Goal: Information Seeking & Learning: Obtain resource

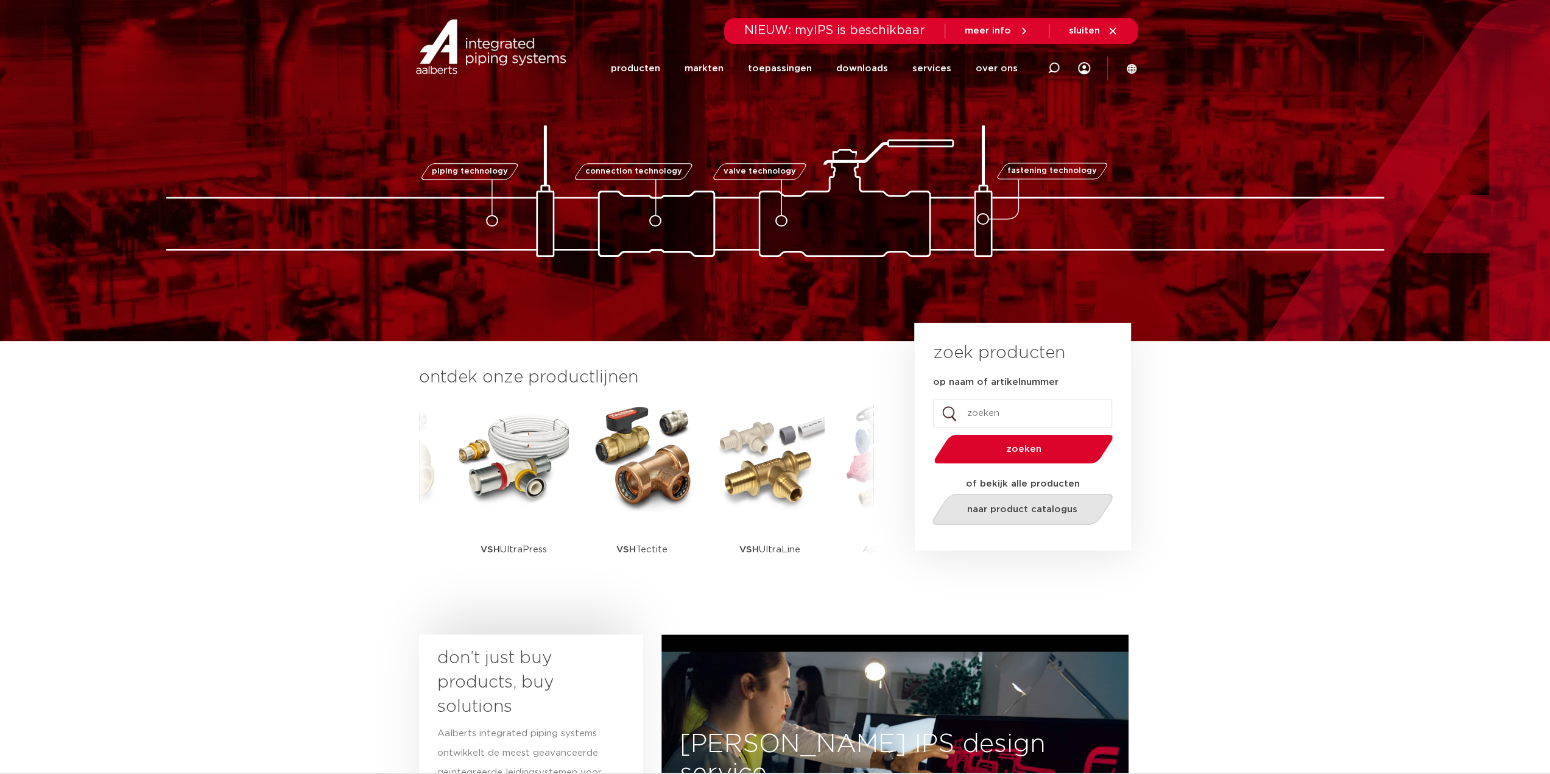
click at [1035, 508] on span "naar product catalogus" at bounding box center [1022, 509] width 110 height 9
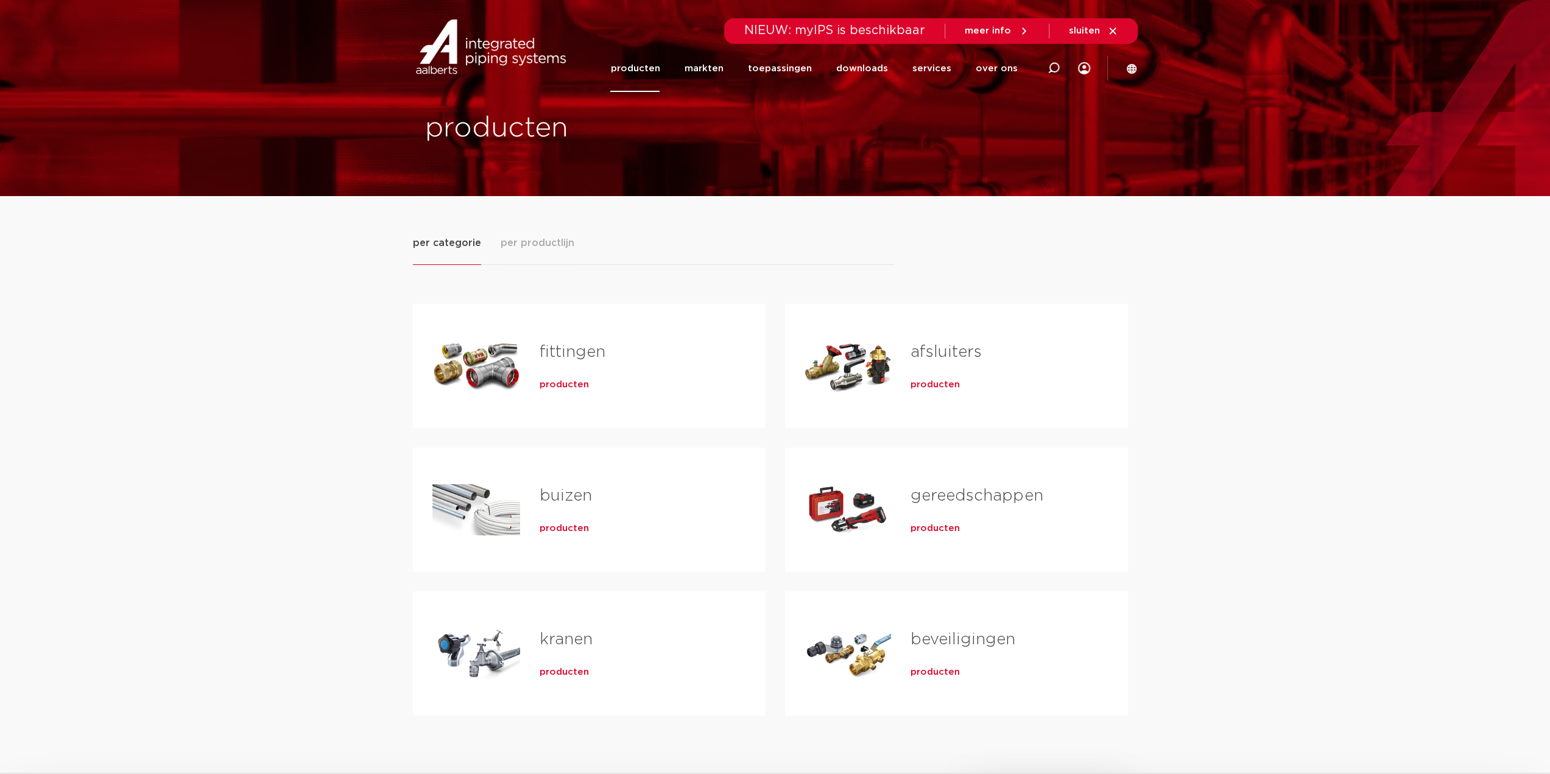
click at [602, 363] on h2 "fittingen" at bounding box center [633, 355] width 187 height 28
click at [568, 372] on div "fittingen producten" at bounding box center [633, 365] width 226 height 85
click at [567, 381] on span "producten" at bounding box center [564, 385] width 49 height 12
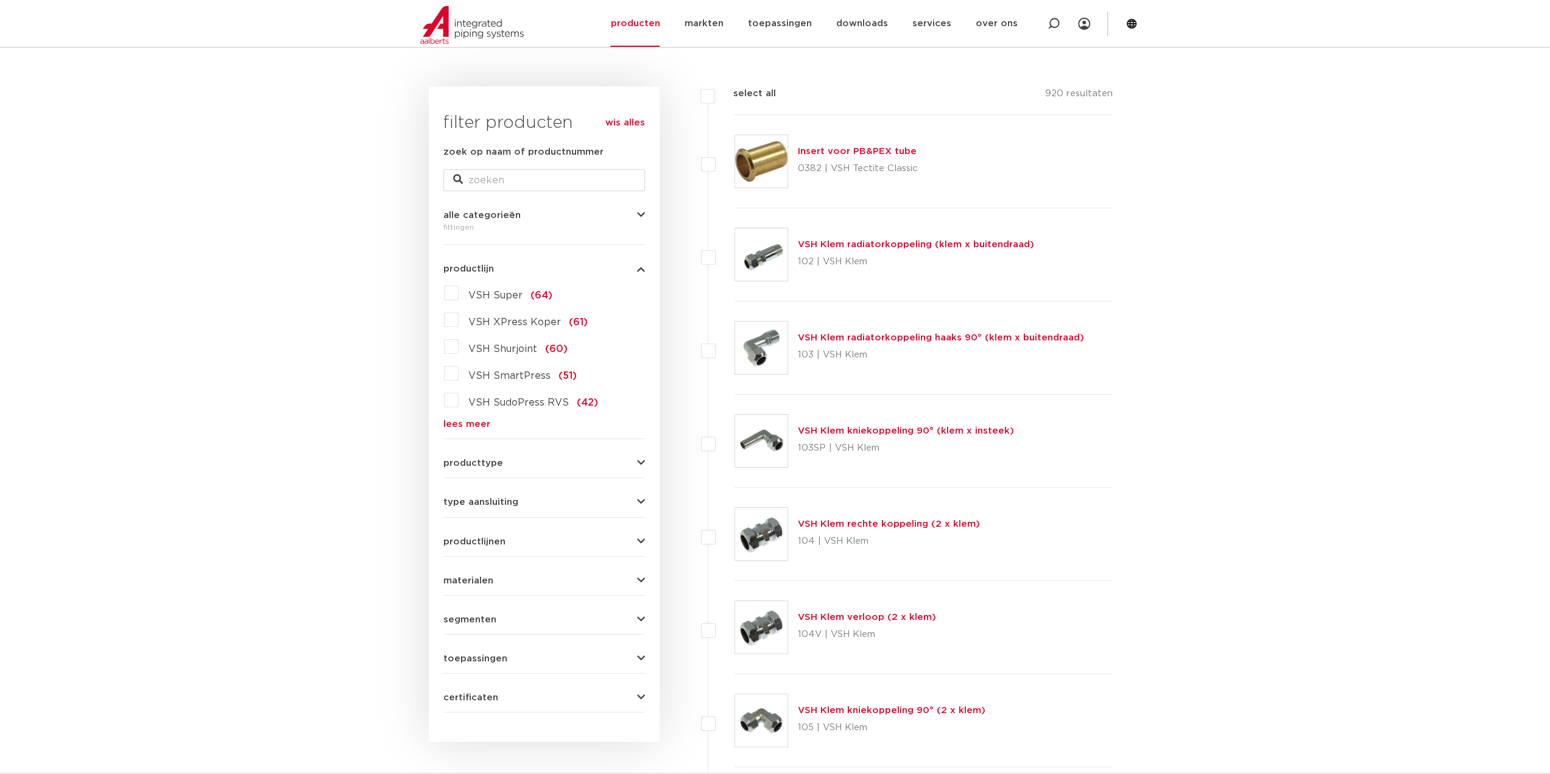
scroll to position [183, 0]
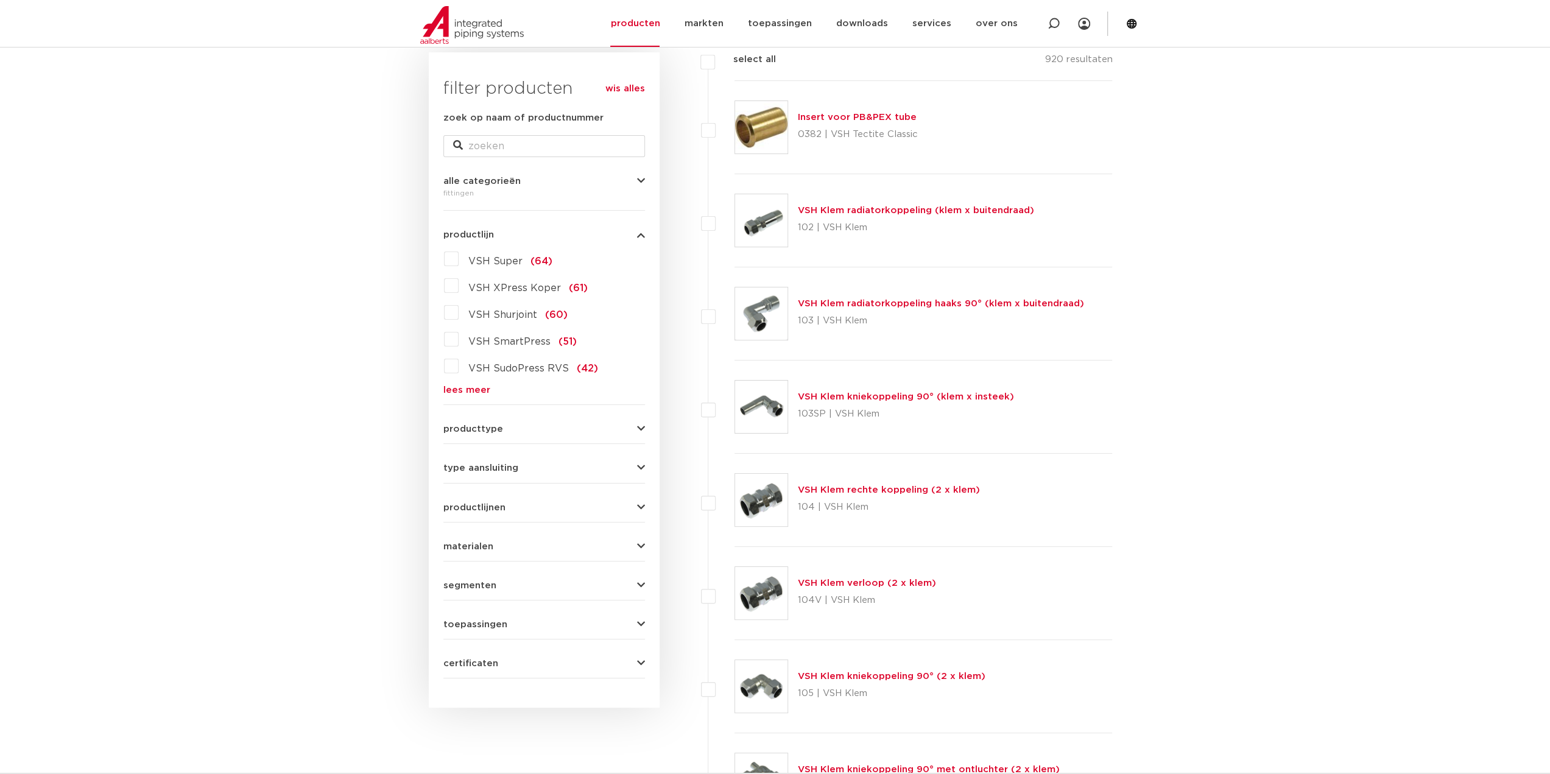
click at [517, 466] on button "type aansluiting" at bounding box center [544, 468] width 202 height 9
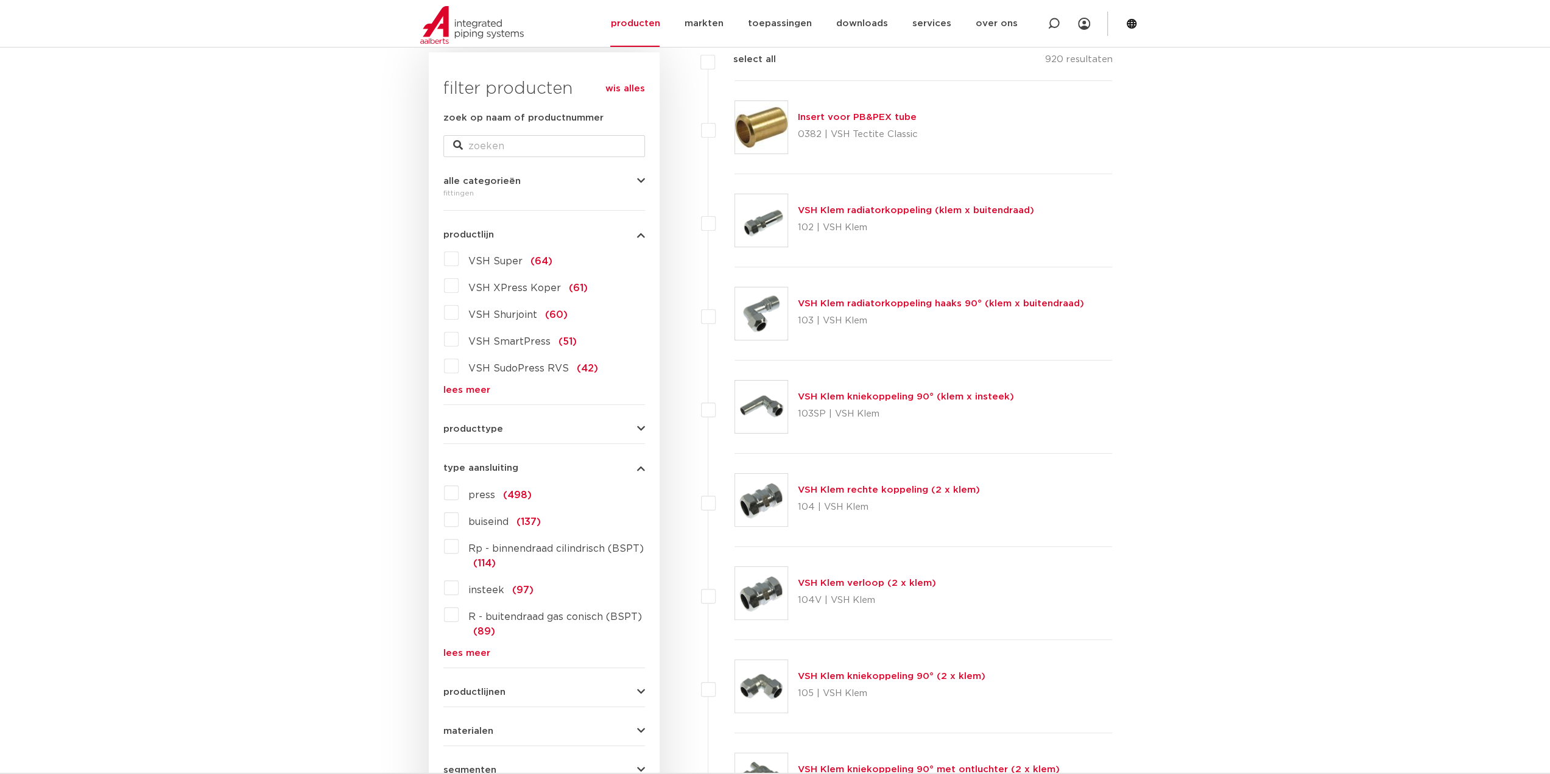
click at [482, 493] on span "press" at bounding box center [481, 495] width 27 height 10
click at [0, 0] on input "press (498)" at bounding box center [0, 0] width 0 height 0
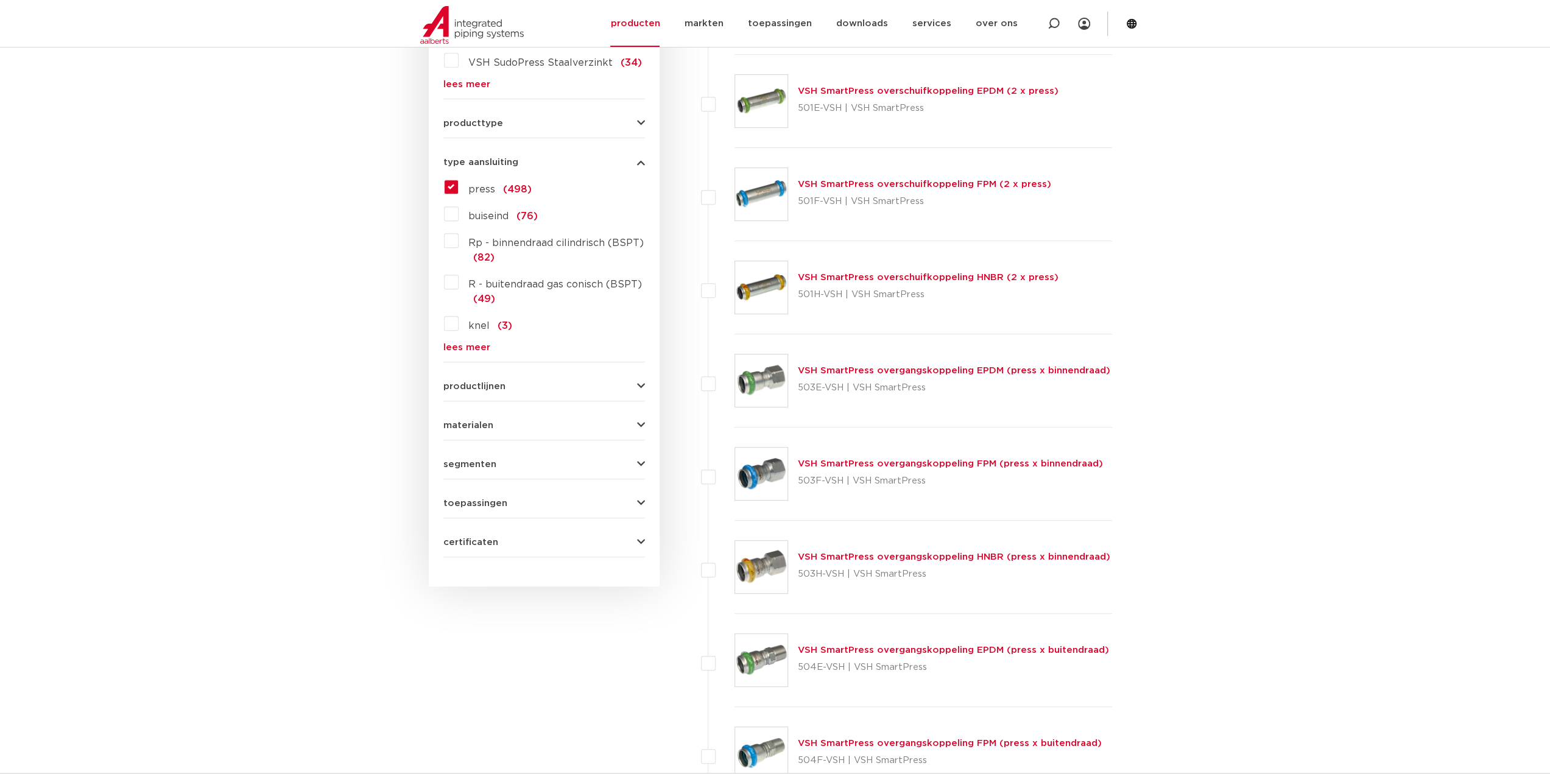
scroll to position [543, 0]
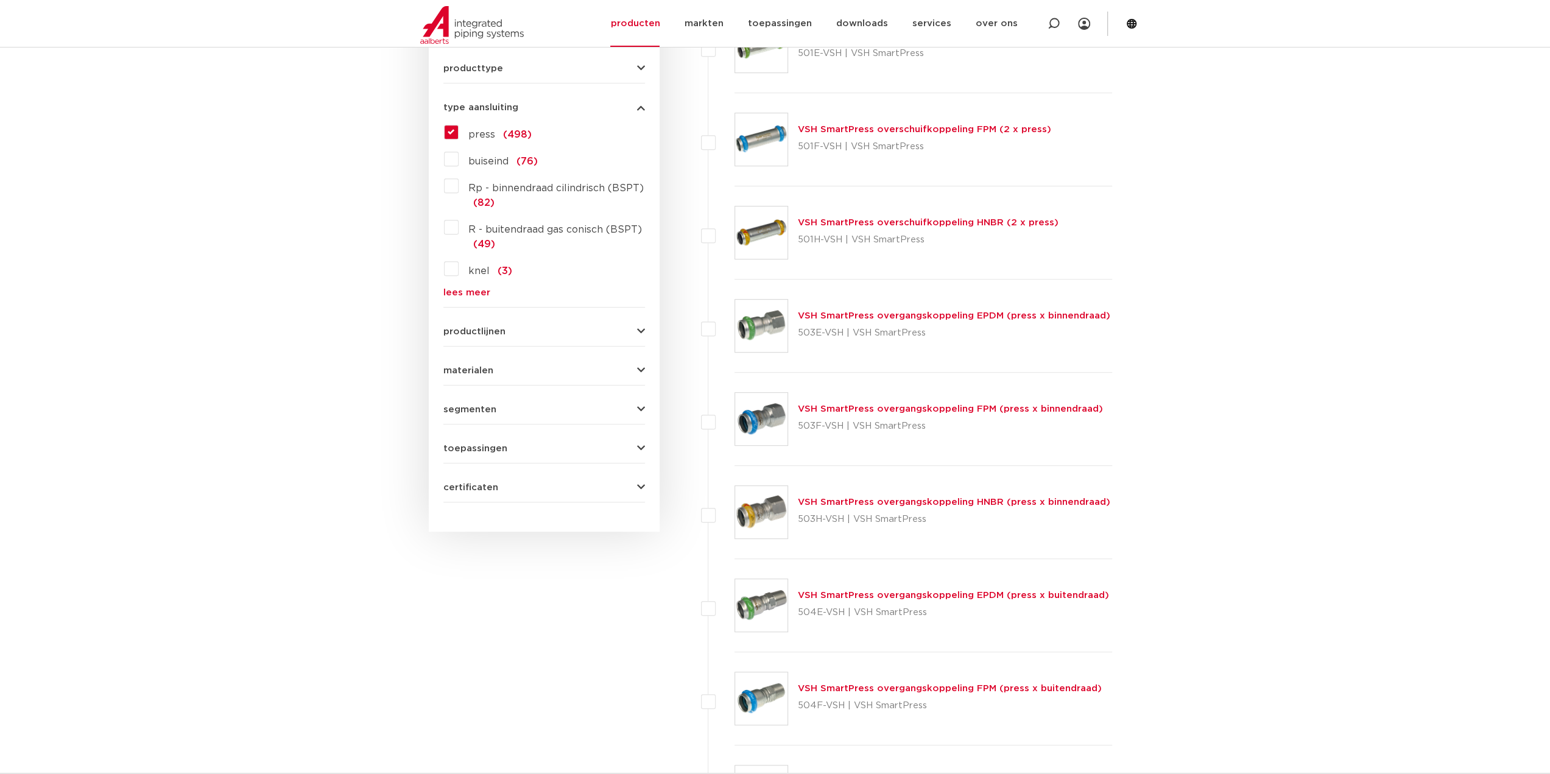
click at [496, 328] on span "productlijnen" at bounding box center [474, 331] width 62 height 9
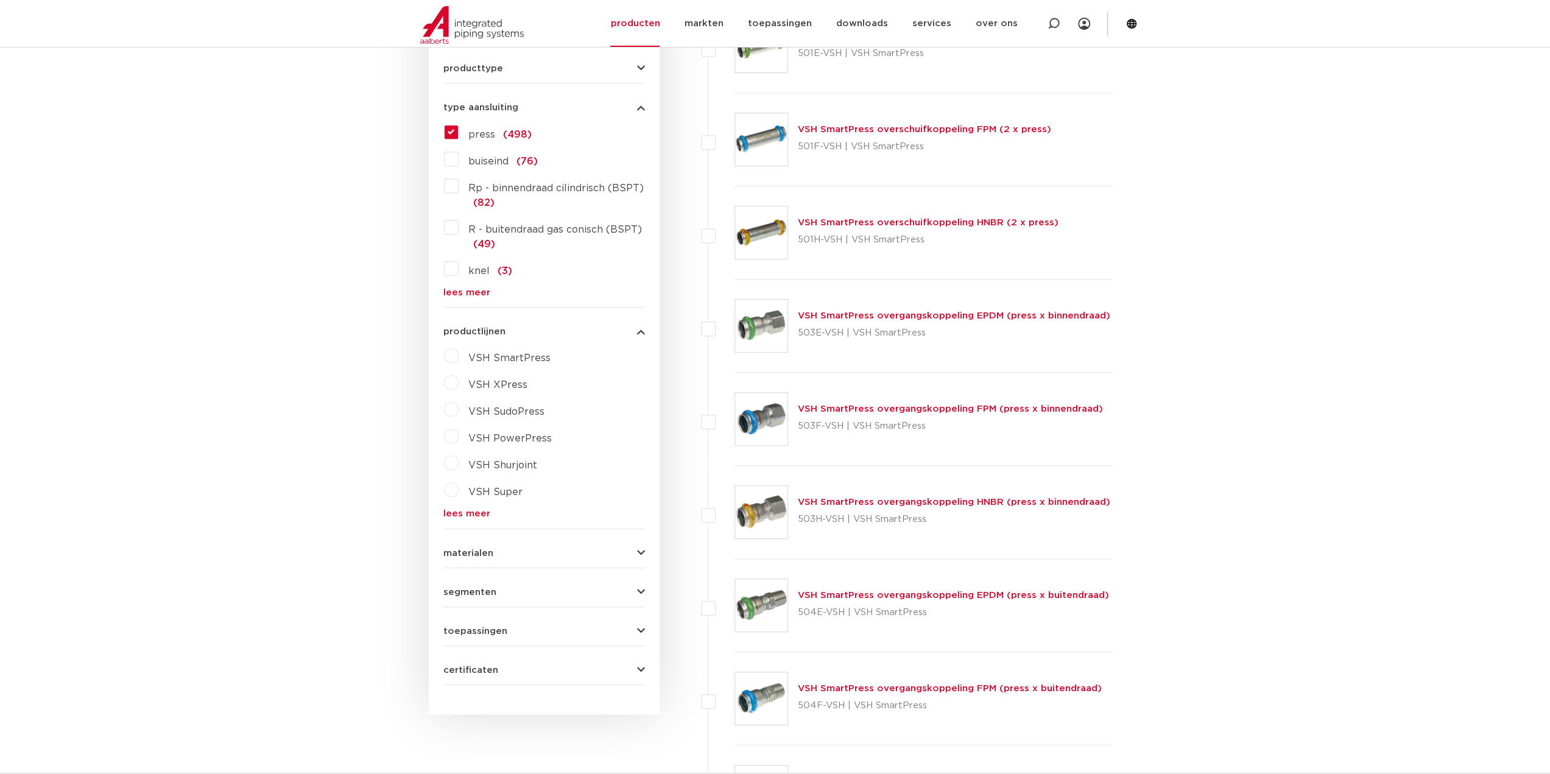
click at [496, 328] on span "productlijnen" at bounding box center [474, 331] width 62 height 9
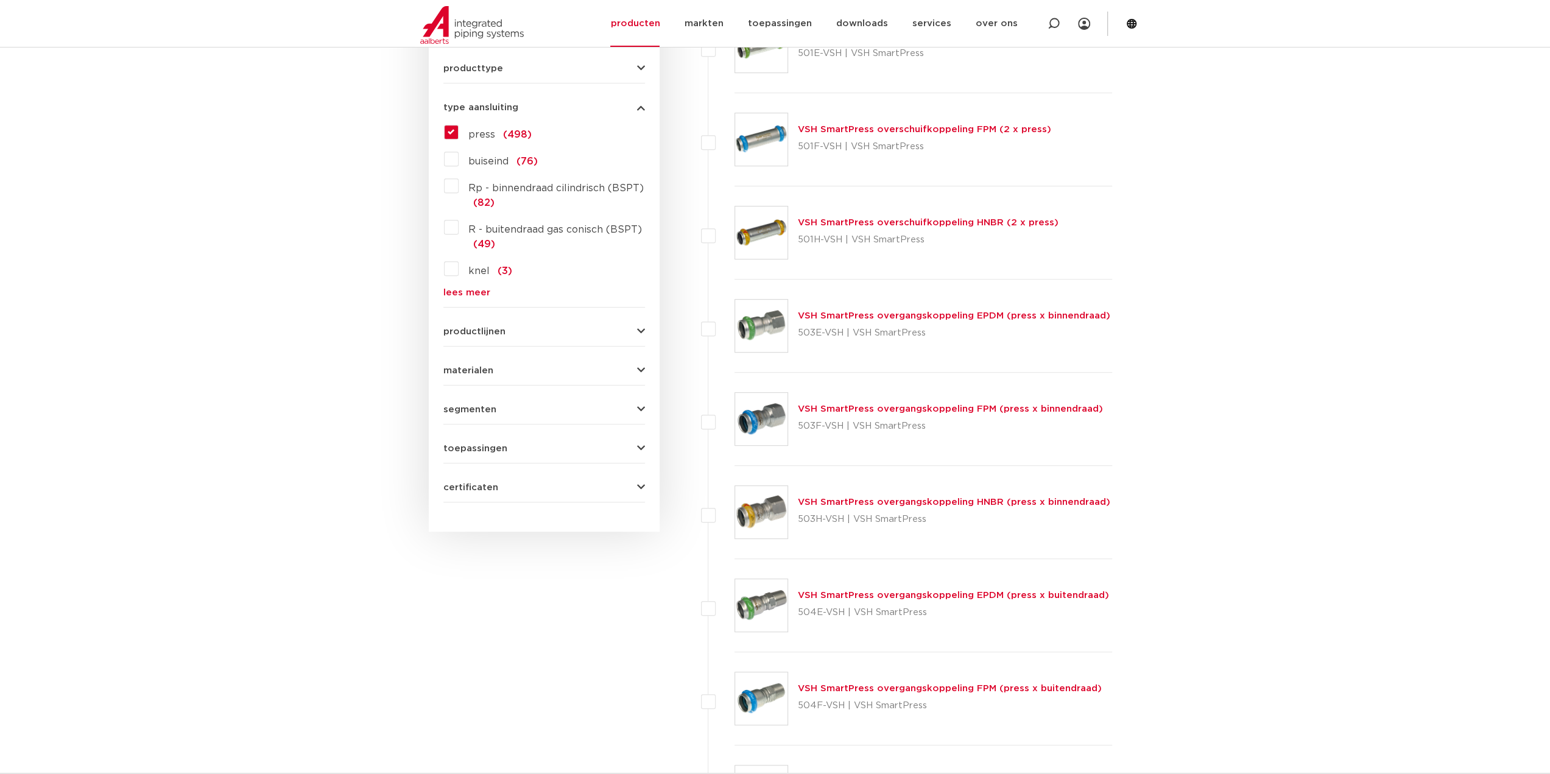
click at [482, 373] on form "zoek op naam of productnummer alle categorieën fittingen fittingen afsluiters b…" at bounding box center [544, 126] width 202 height 752
click at [484, 371] on span "materialen" at bounding box center [468, 370] width 50 height 9
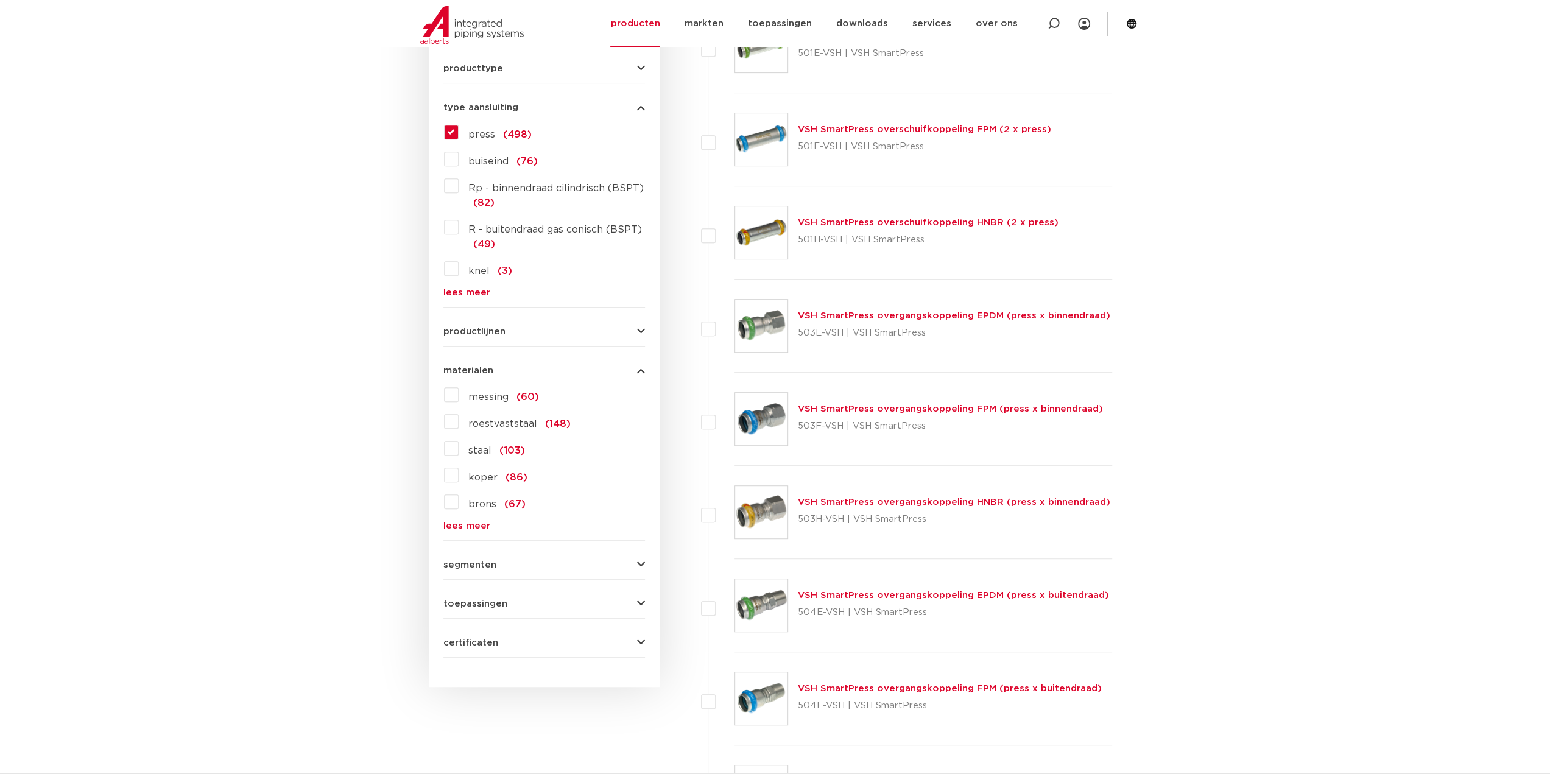
click at [498, 427] on span "roestvaststaal" at bounding box center [502, 424] width 69 height 10
click at [0, 0] on input "roestvaststaal (148)" at bounding box center [0, 0] width 0 height 0
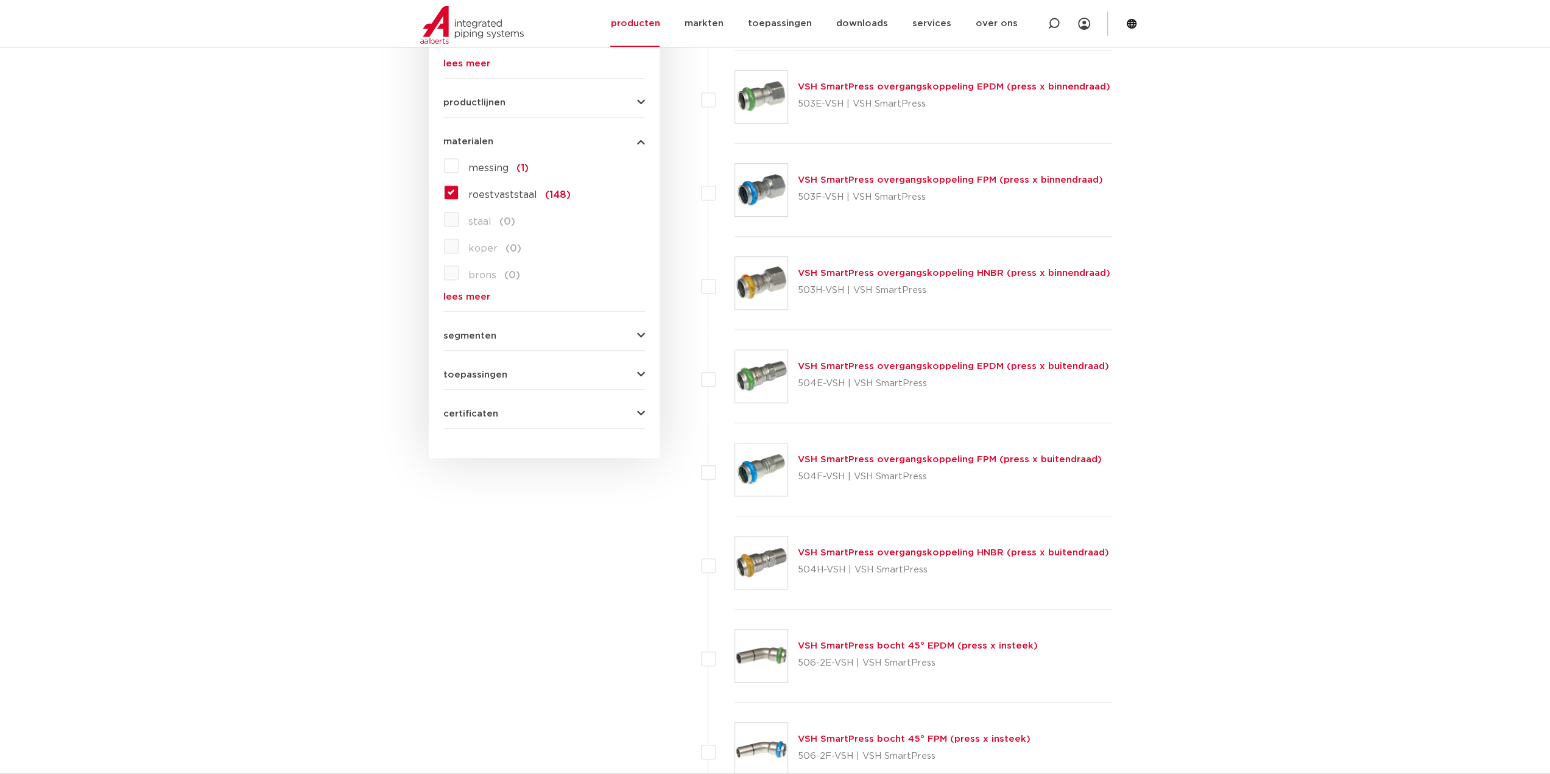
scroll to position [813, 0]
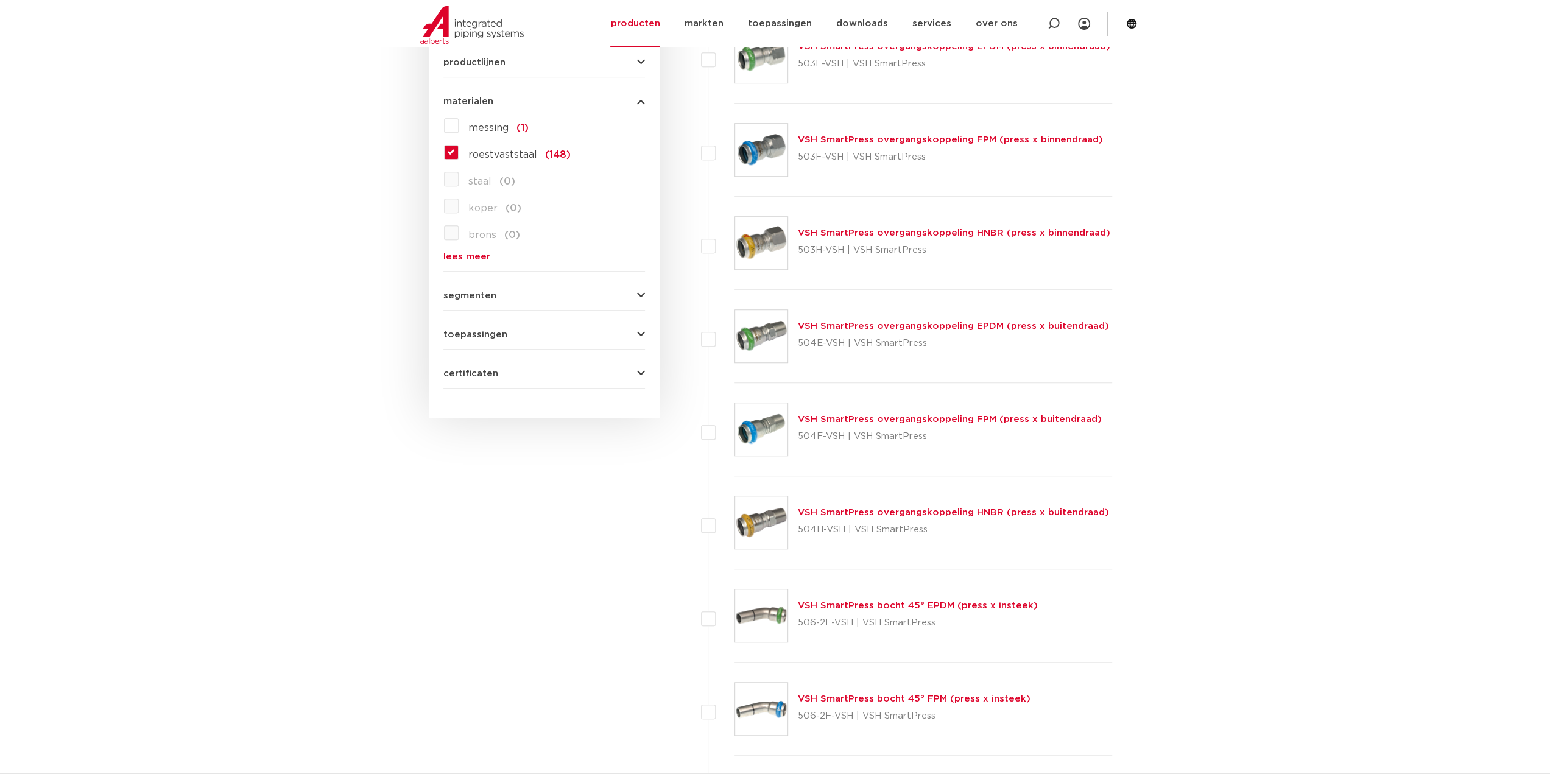
click at [502, 336] on span "toepassingen" at bounding box center [475, 334] width 64 height 9
click at [503, 332] on span "toepassingen" at bounding box center [475, 334] width 64 height 9
click at [492, 294] on span "segmenten" at bounding box center [469, 295] width 53 height 9
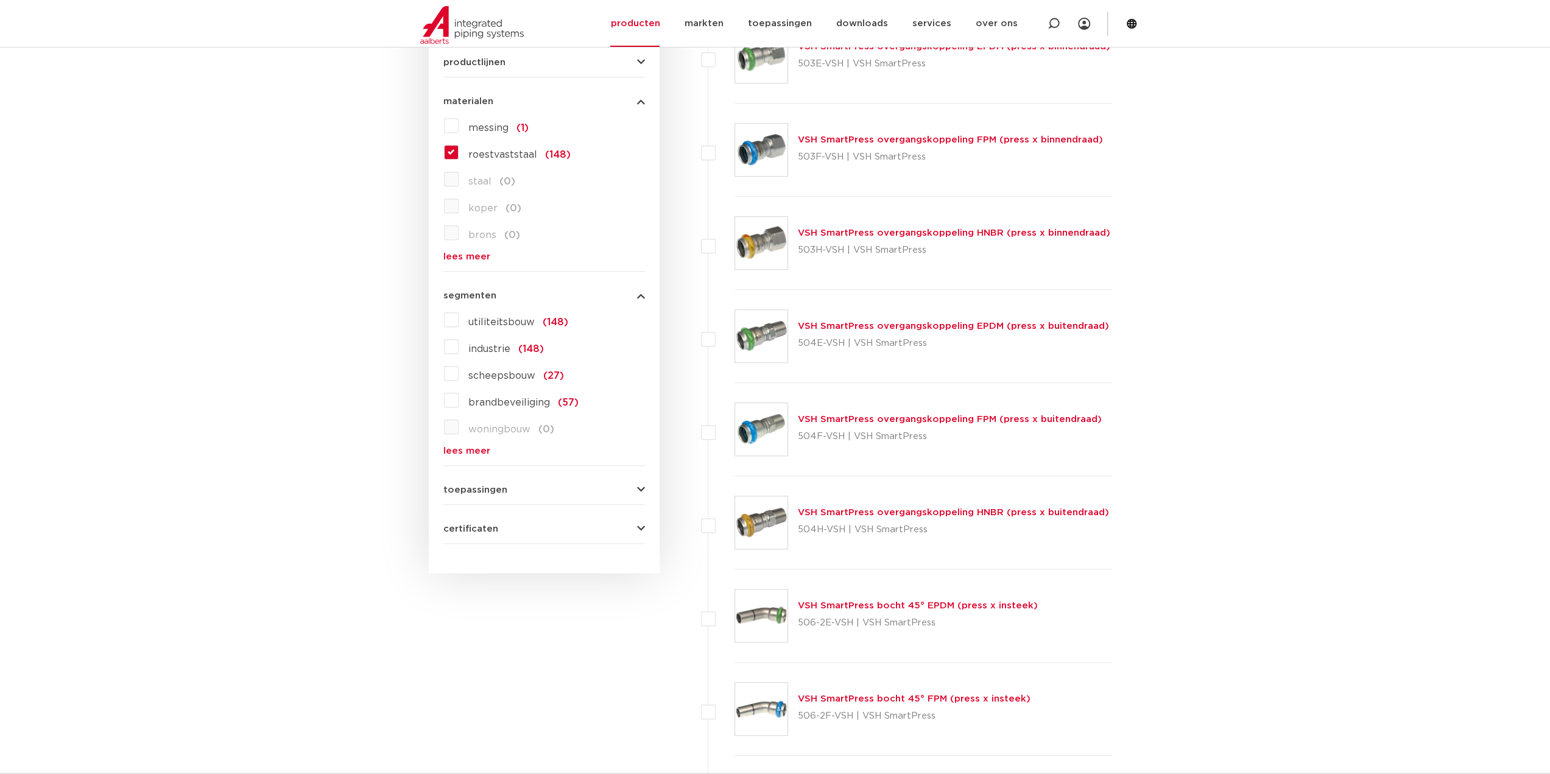
click at [492, 294] on span "segmenten" at bounding box center [469, 295] width 53 height 9
click at [482, 337] on span "toepassingen" at bounding box center [475, 334] width 64 height 9
click at [487, 333] on span "toepassingen" at bounding box center [475, 334] width 64 height 9
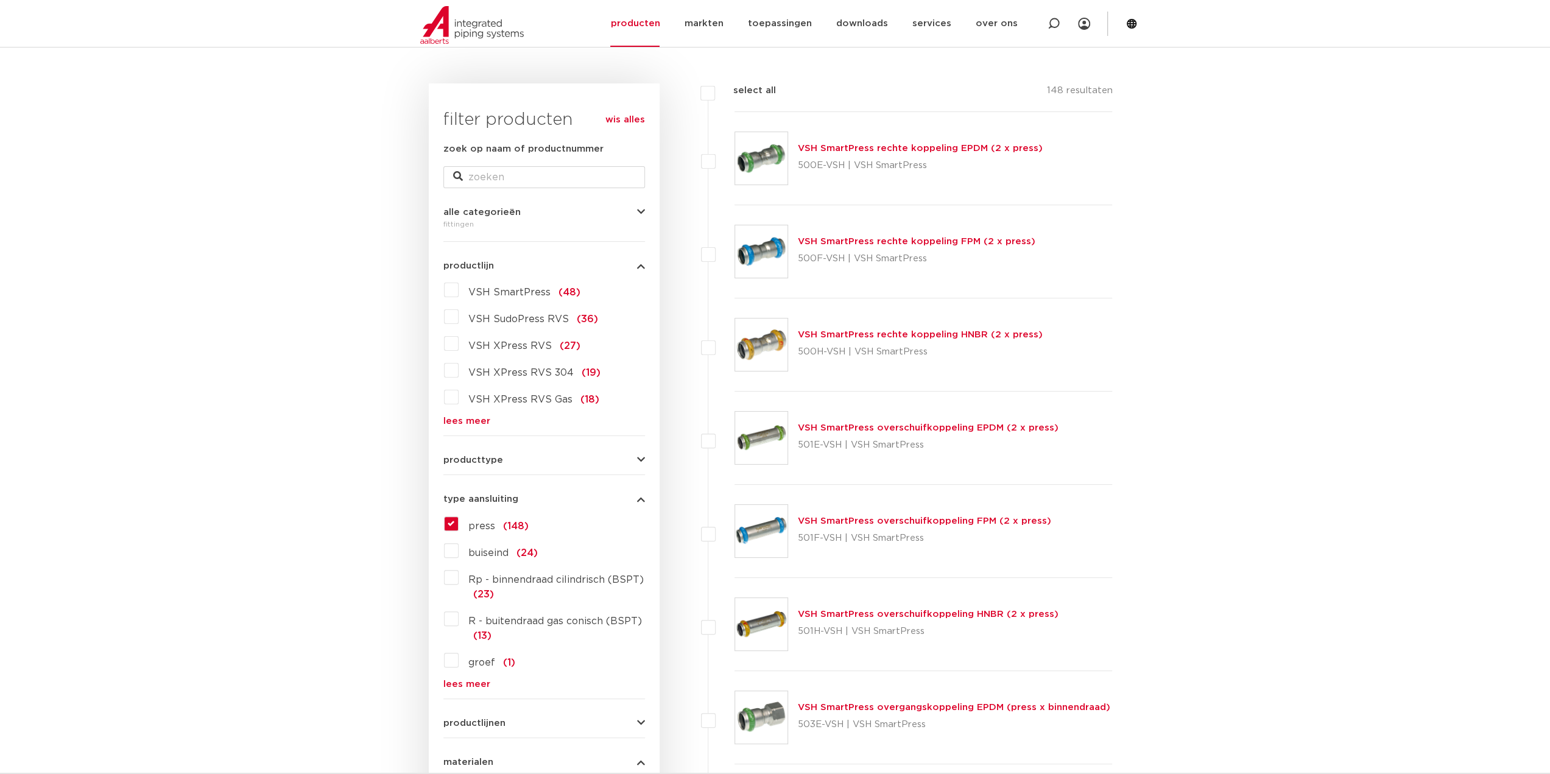
scroll to position [82, 0]
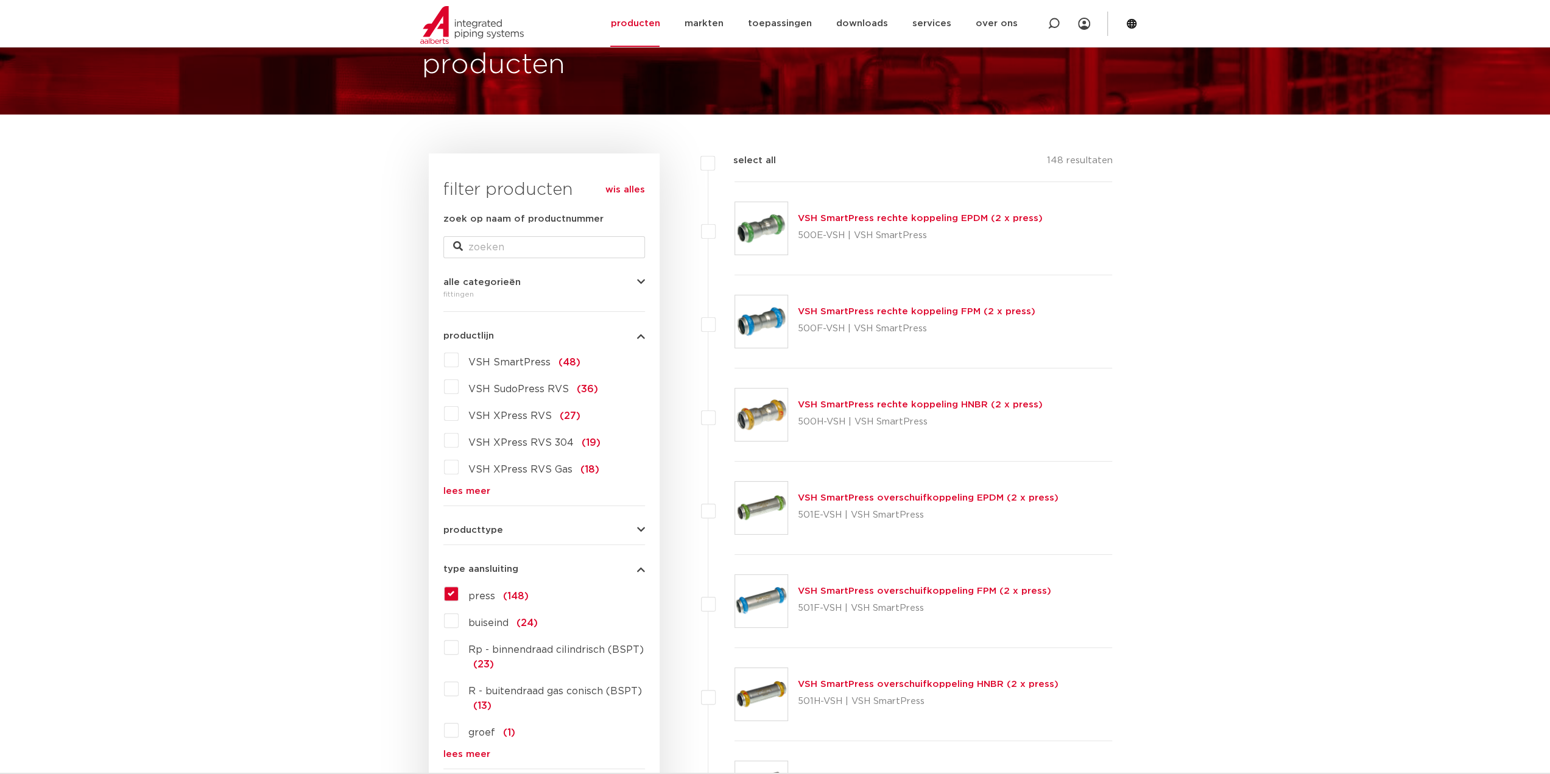
click at [915, 594] on link "VSH SmartPress overschuifkoppeling FPM (2 x press)" at bounding box center [924, 591] width 253 height 9
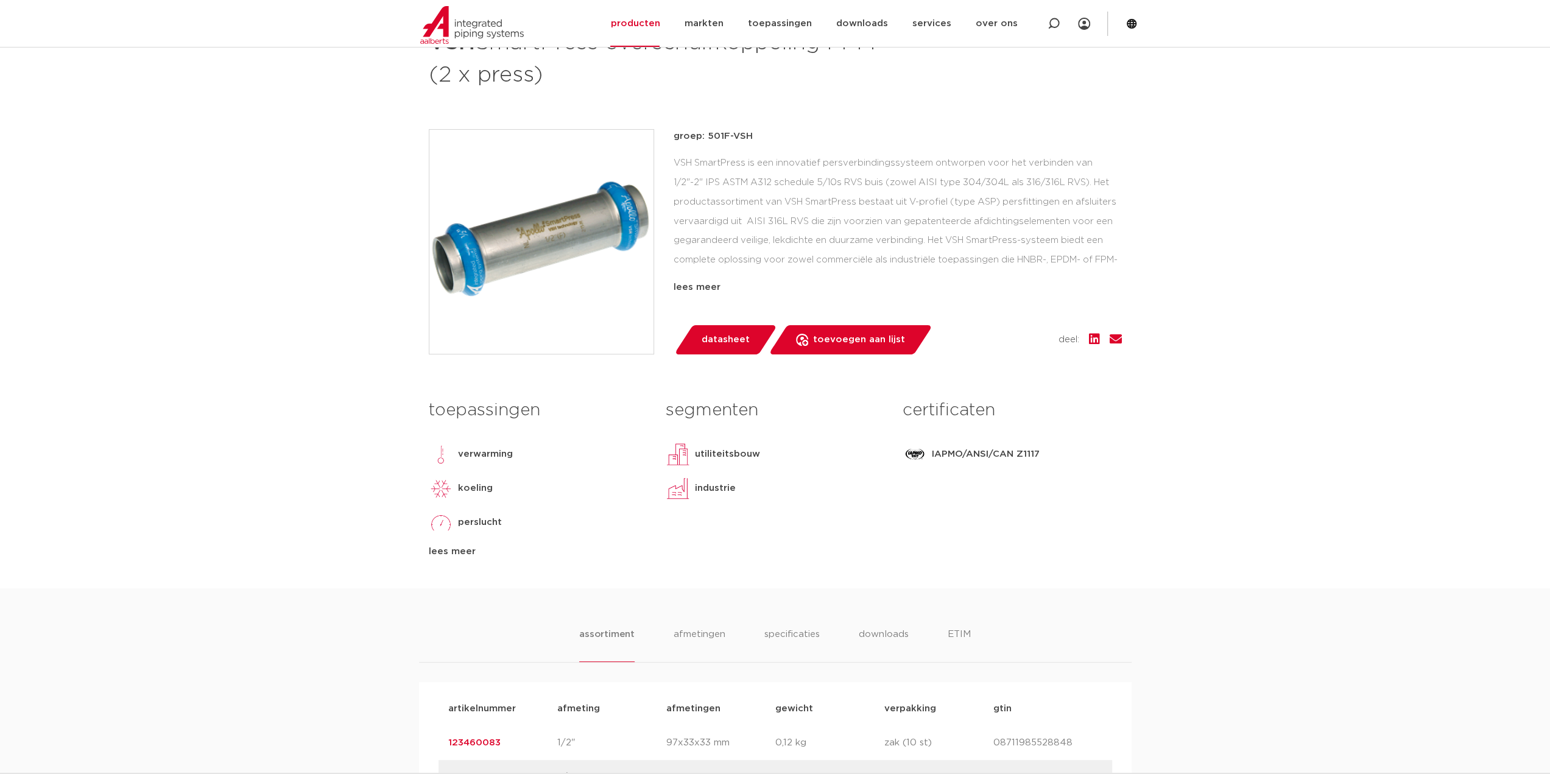
scroll to position [183, 0]
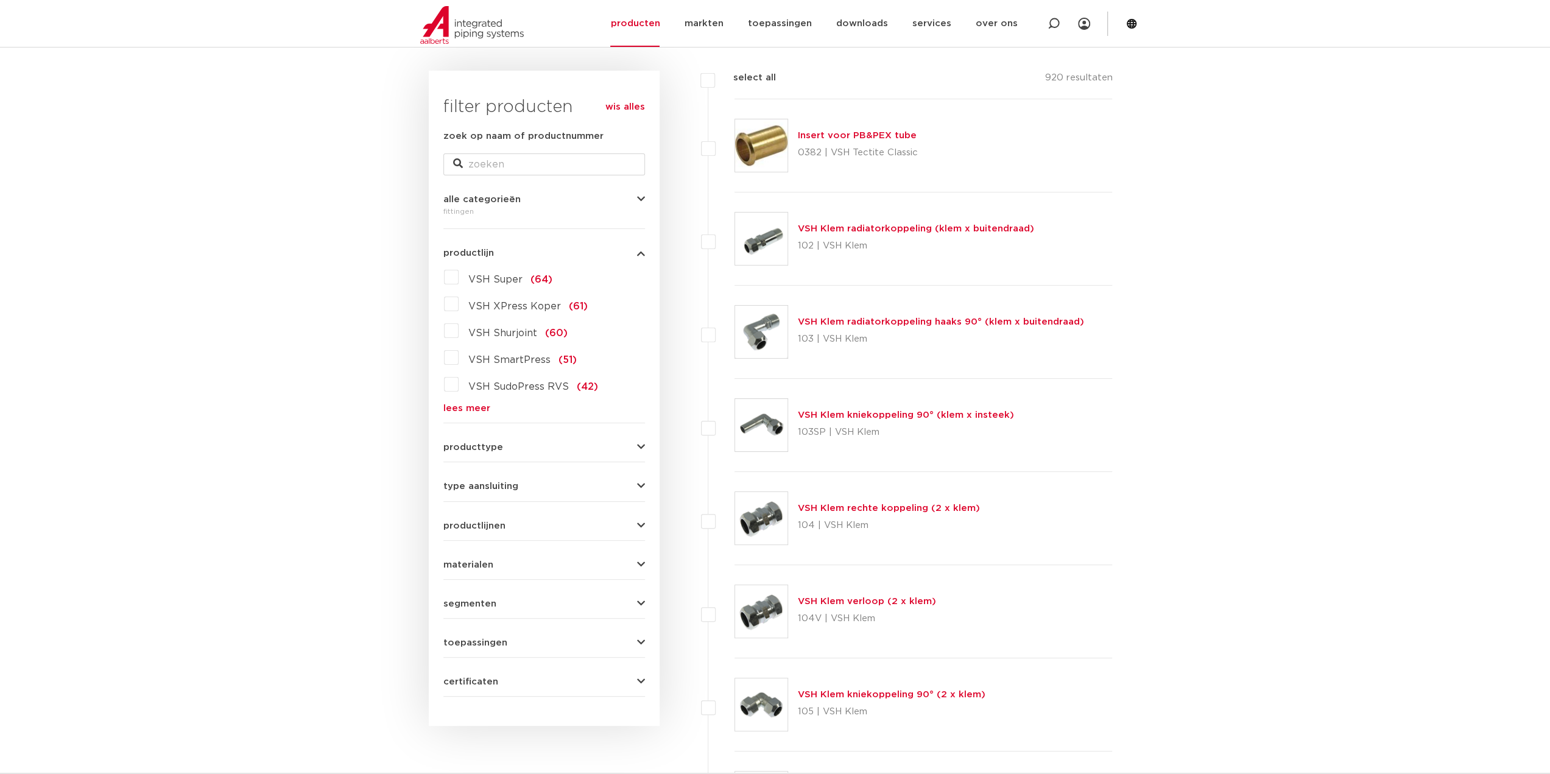
scroll to position [203, 0]
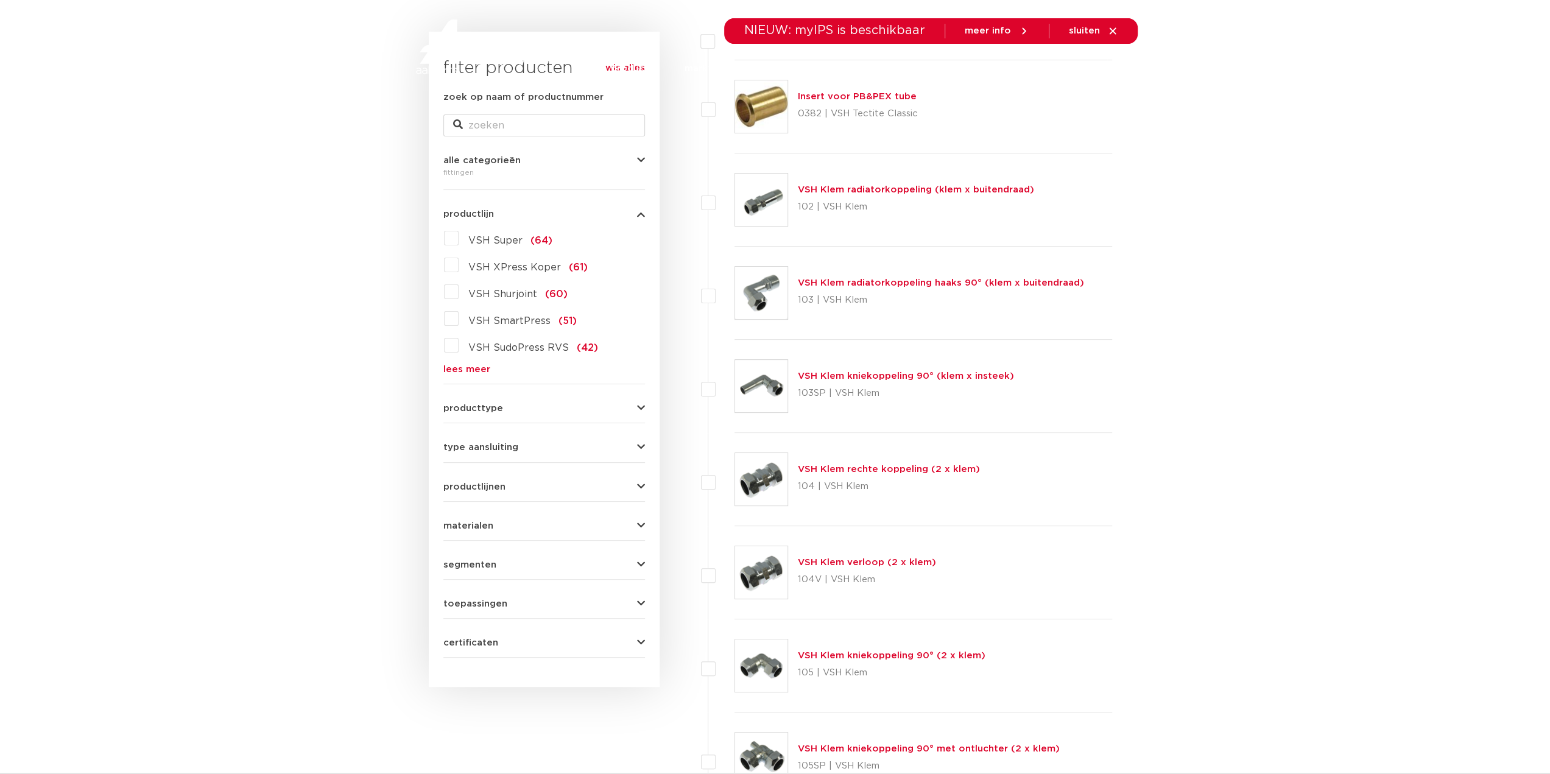
scroll to position [203, 0]
click at [481, 398] on div "producttype demontabel (179) meerdelig (62) accessoires (fittings) (49) voordee…" at bounding box center [544, 403] width 202 height 19
click at [484, 404] on span "producttype" at bounding box center [473, 408] width 60 height 9
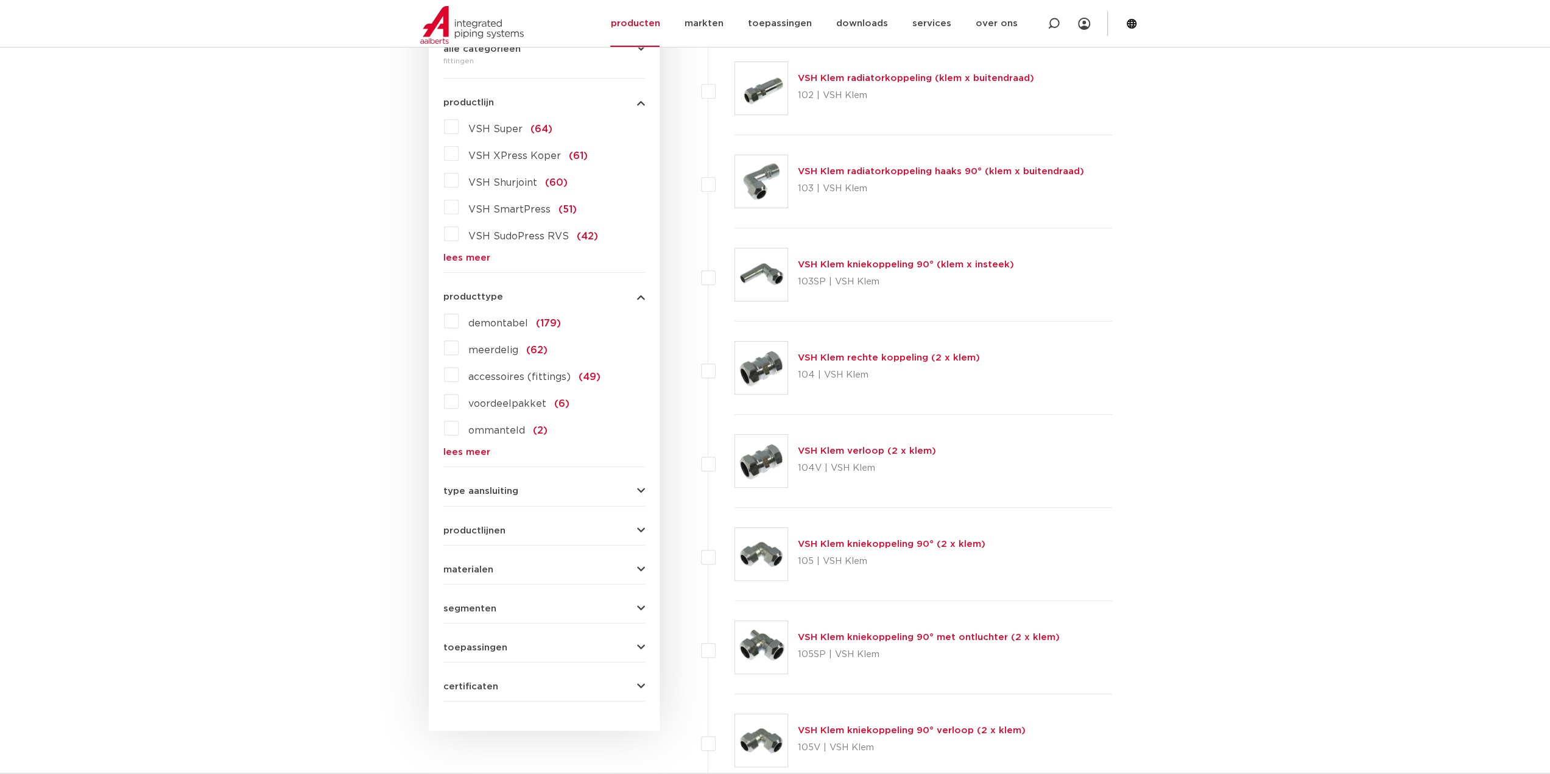
scroll to position [325, 0]
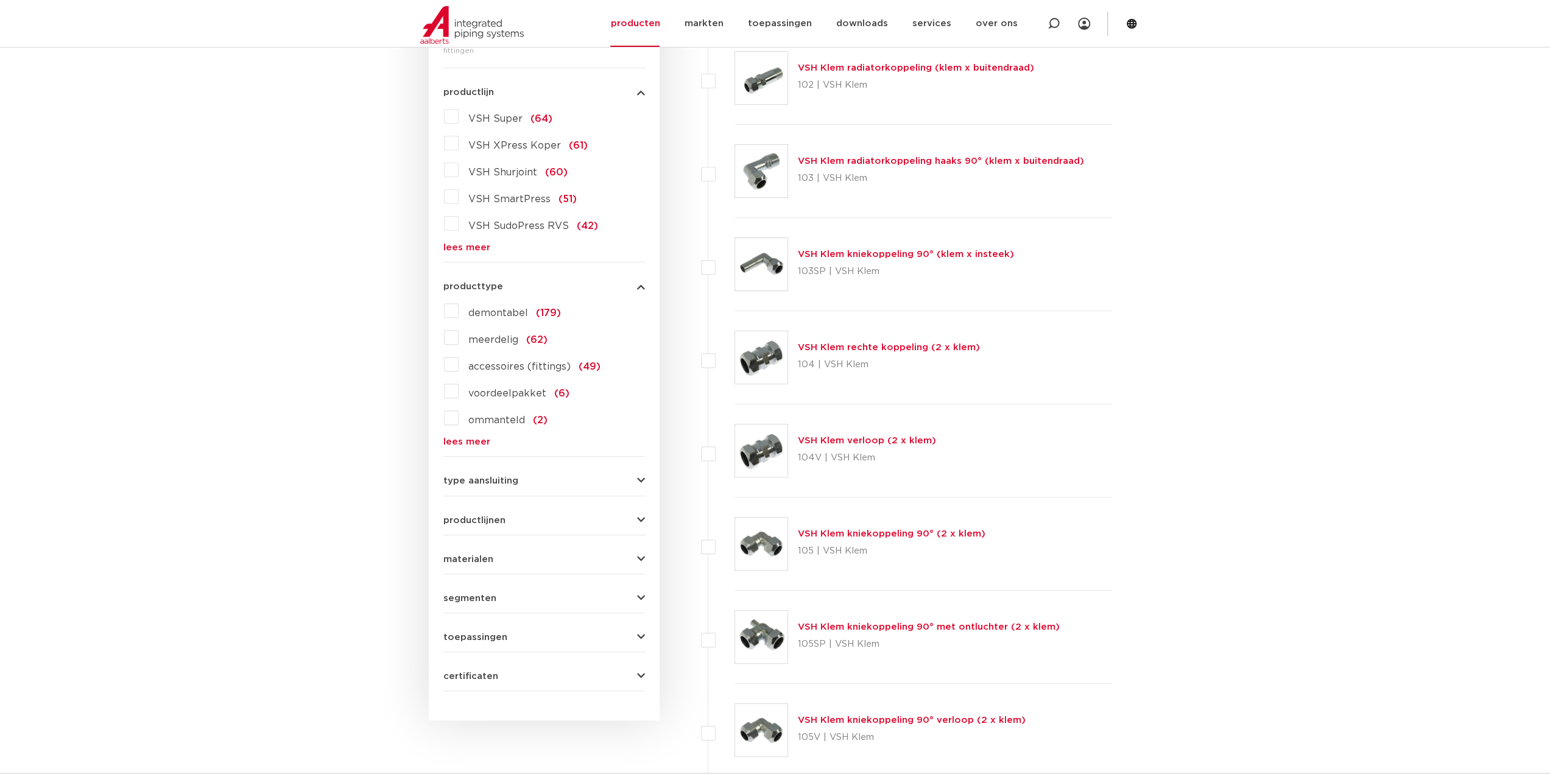
click at [485, 285] on span "producttype" at bounding box center [473, 286] width 60 height 9
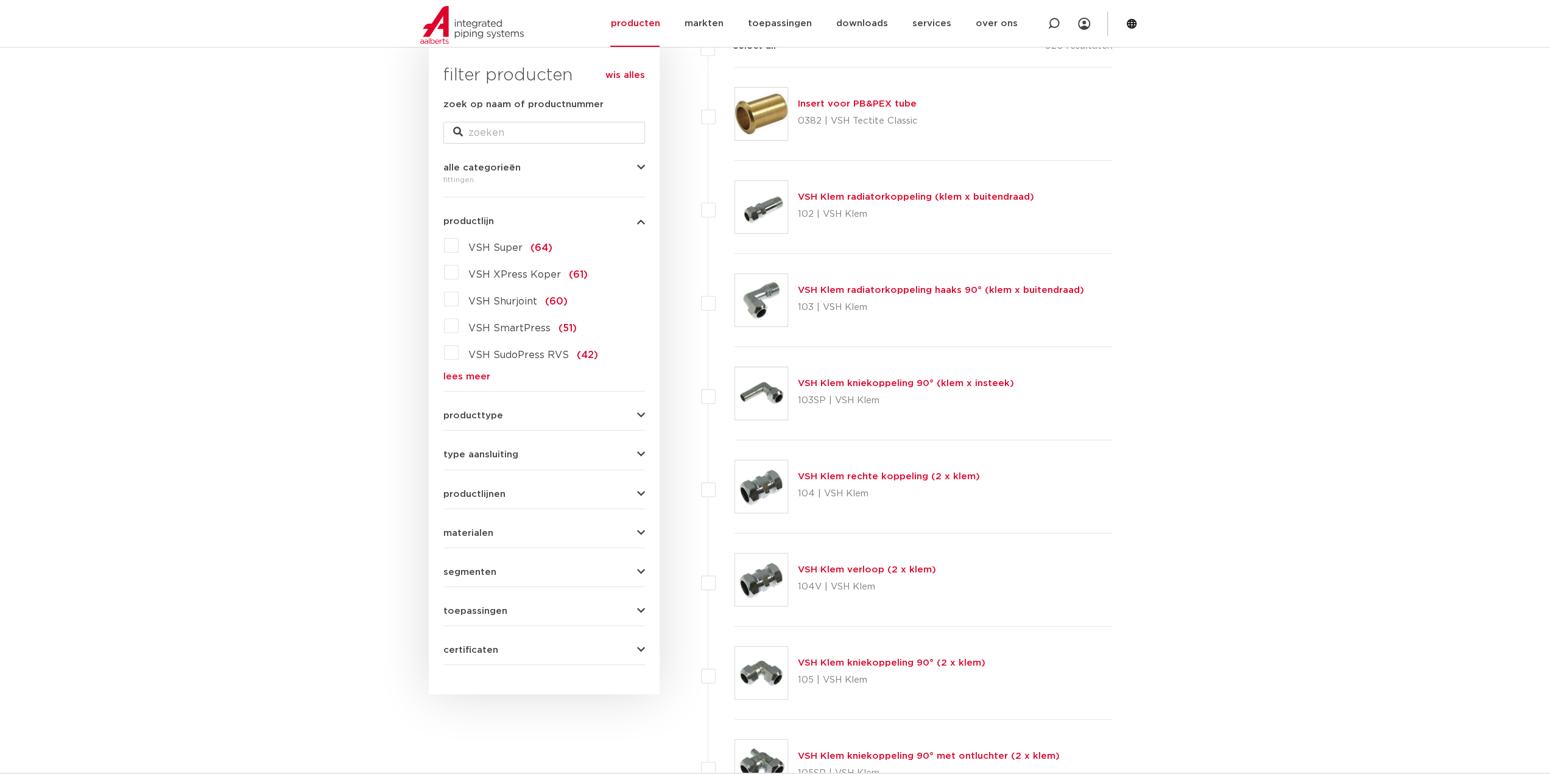
scroll to position [244, 0]
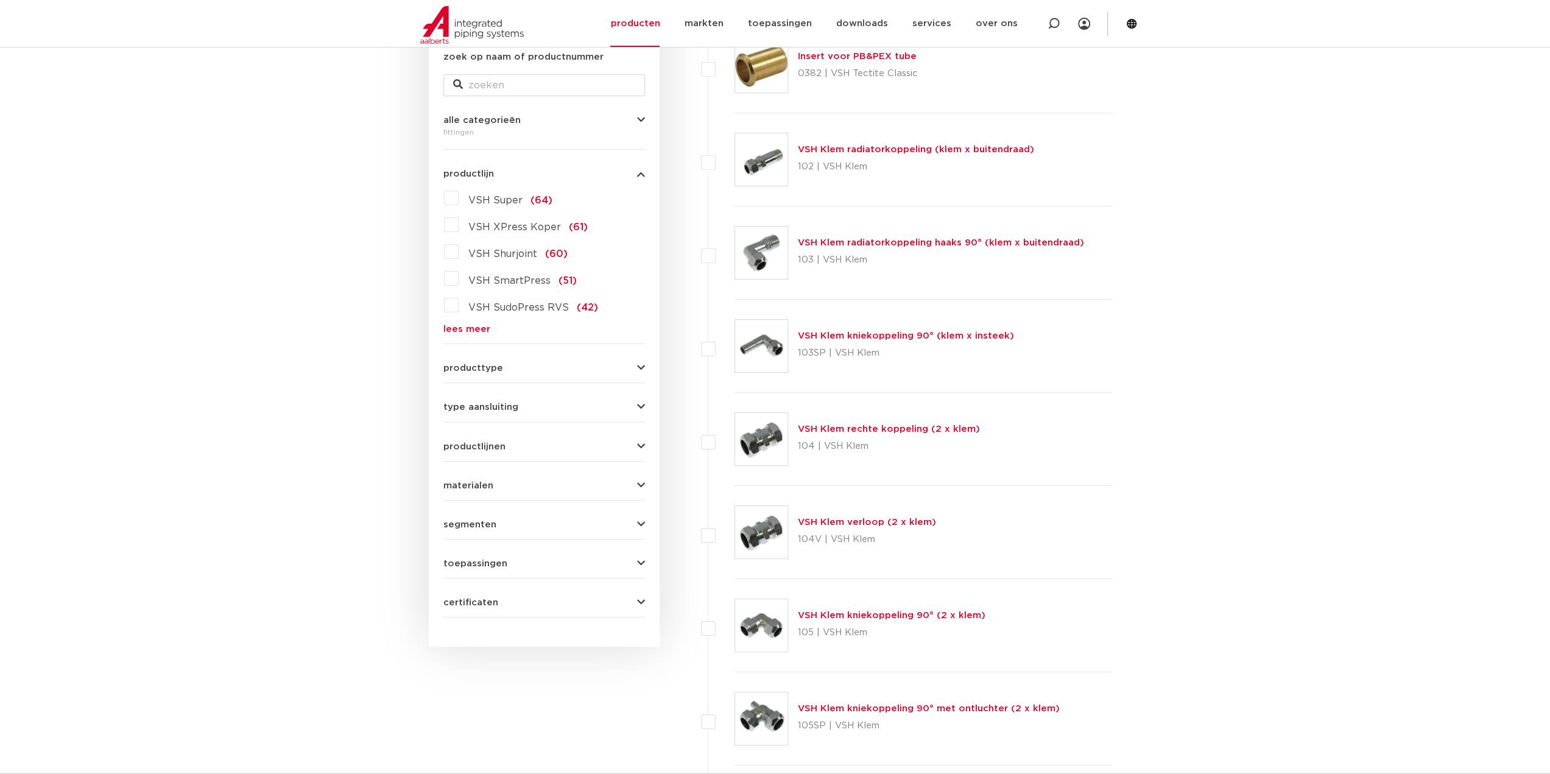
click at [493, 379] on form "zoek op naam of productnummer alle categorieën fittingen fittingen afsluiters b…" at bounding box center [544, 334] width 202 height 568
click at [495, 367] on span "producttype" at bounding box center [473, 368] width 60 height 9
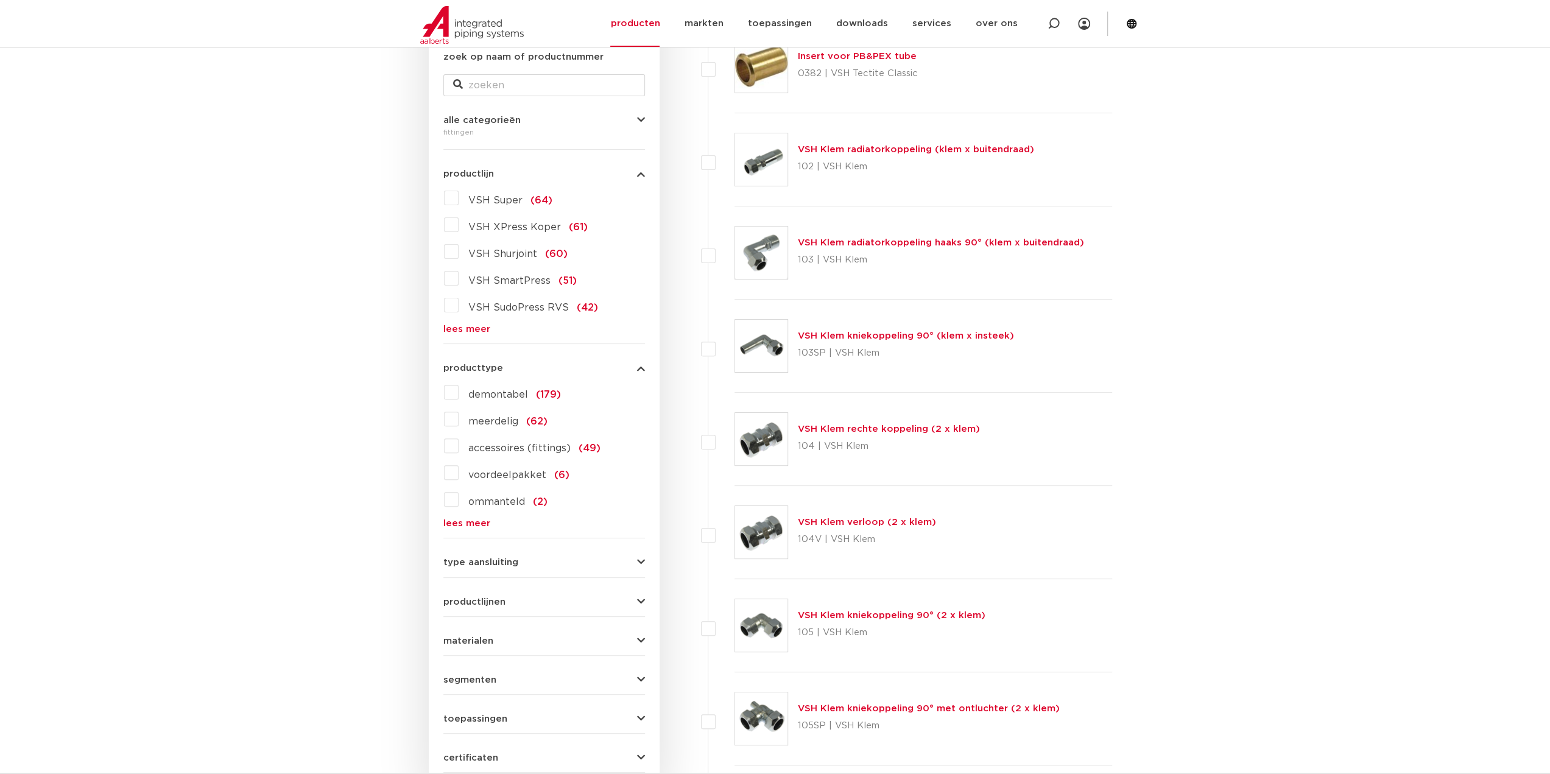
click at [507, 366] on button "producttype" at bounding box center [544, 368] width 202 height 9
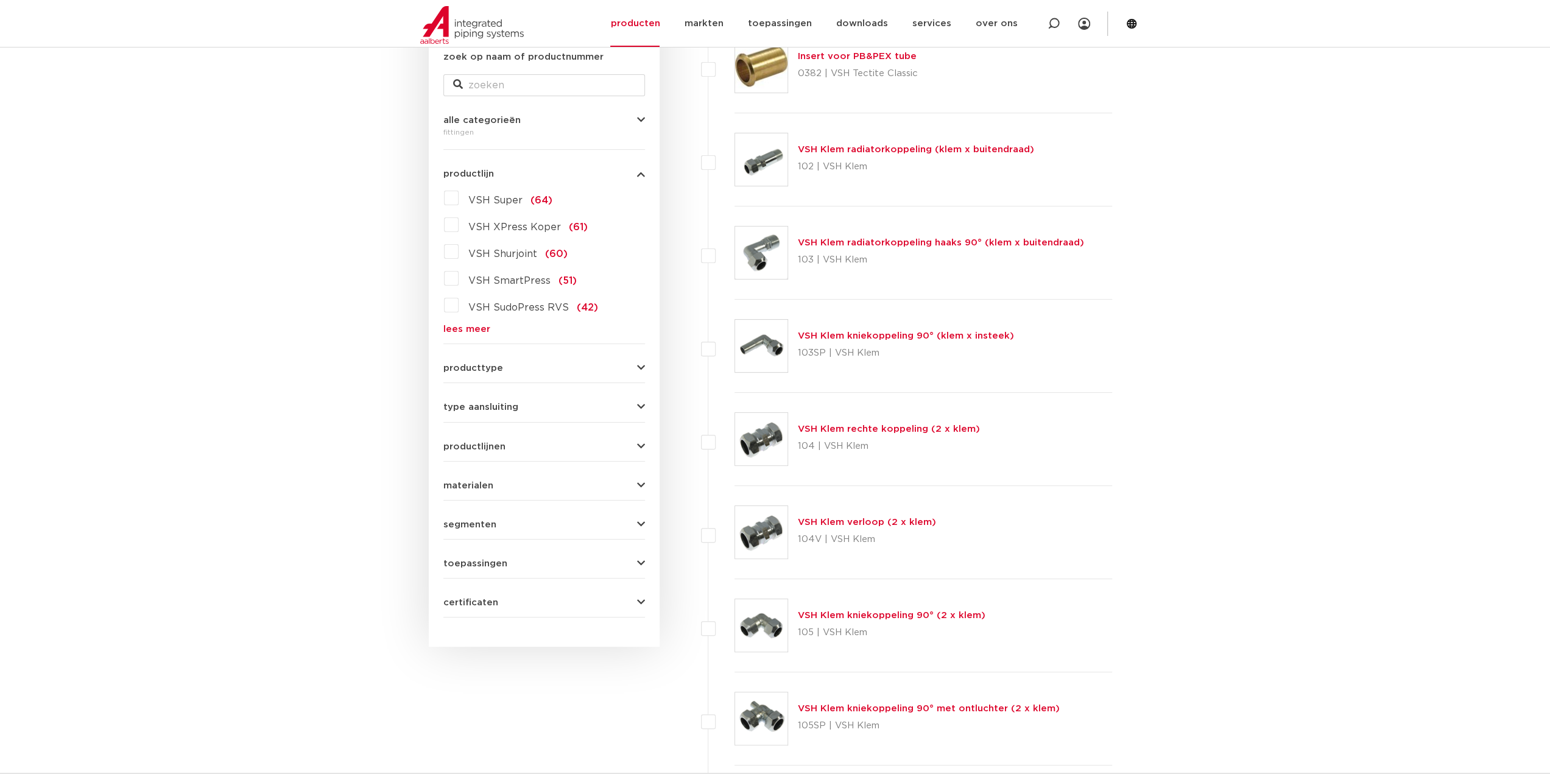
click at [497, 410] on span "type aansluiting" at bounding box center [480, 407] width 75 height 9
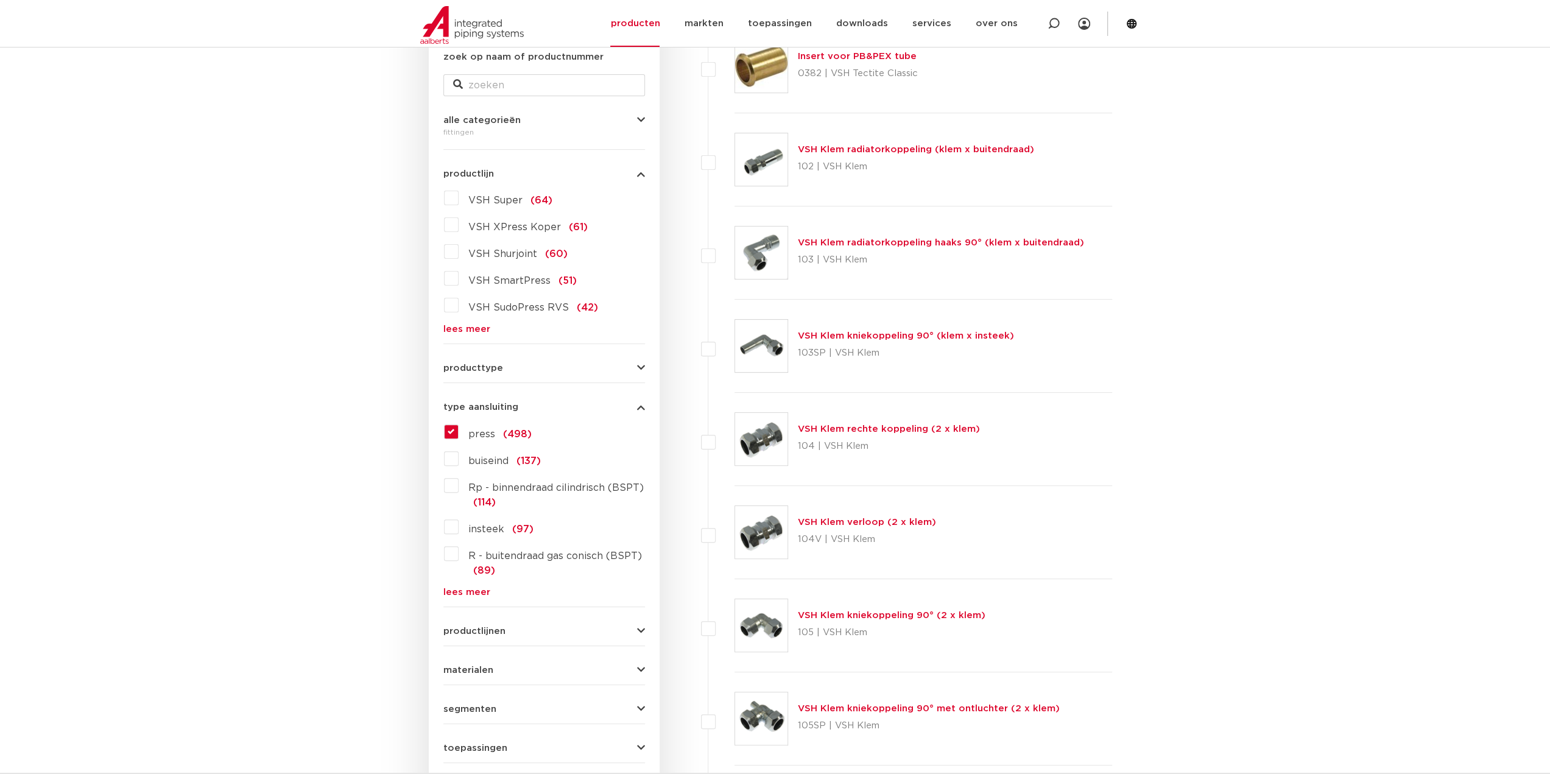
click at [503, 409] on span "type aansluiting" at bounding box center [480, 407] width 75 height 9
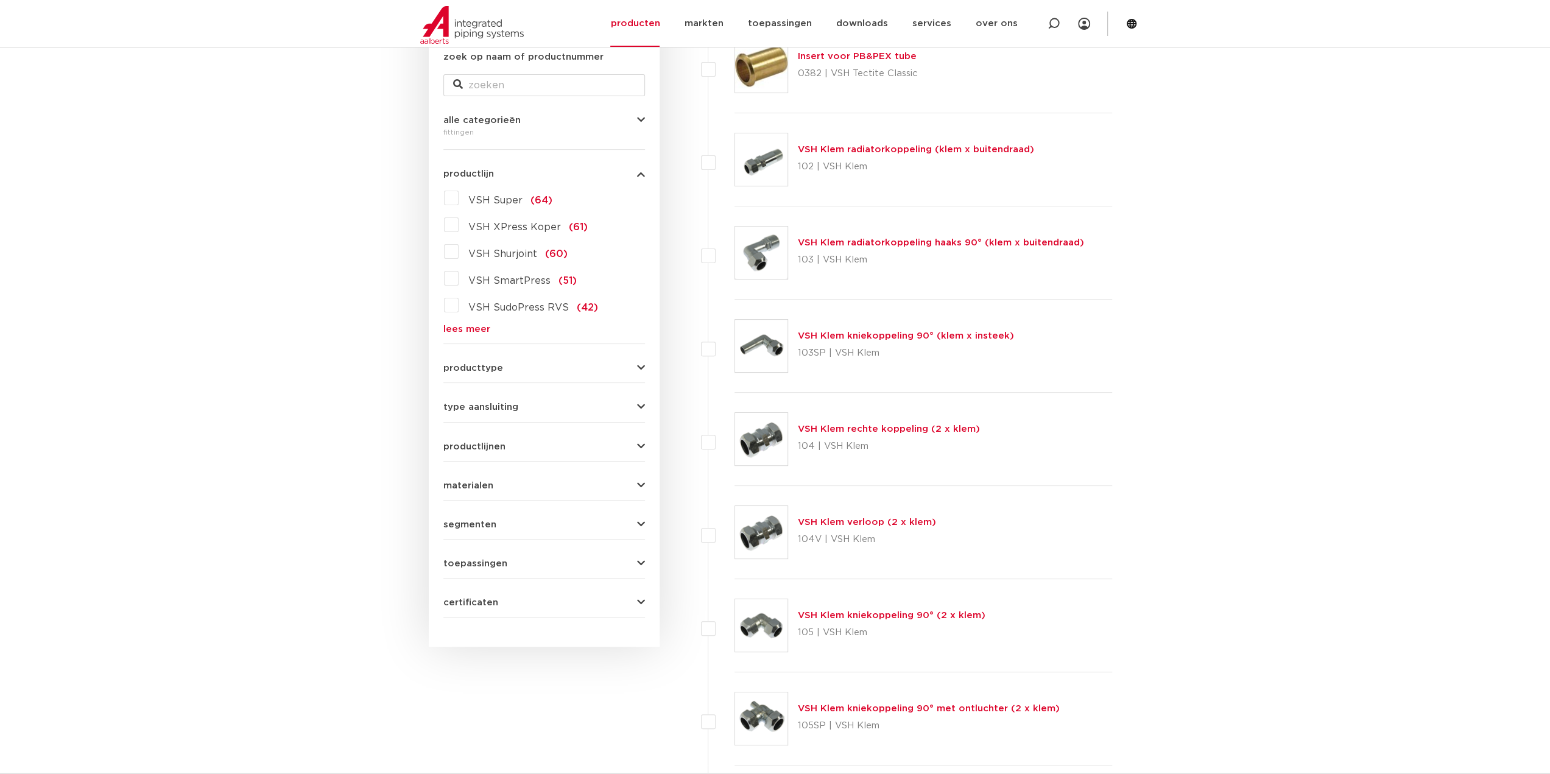
click at [481, 446] on span "productlijnen" at bounding box center [474, 446] width 62 height 9
click at [489, 484] on span "materialen" at bounding box center [468, 485] width 50 height 9
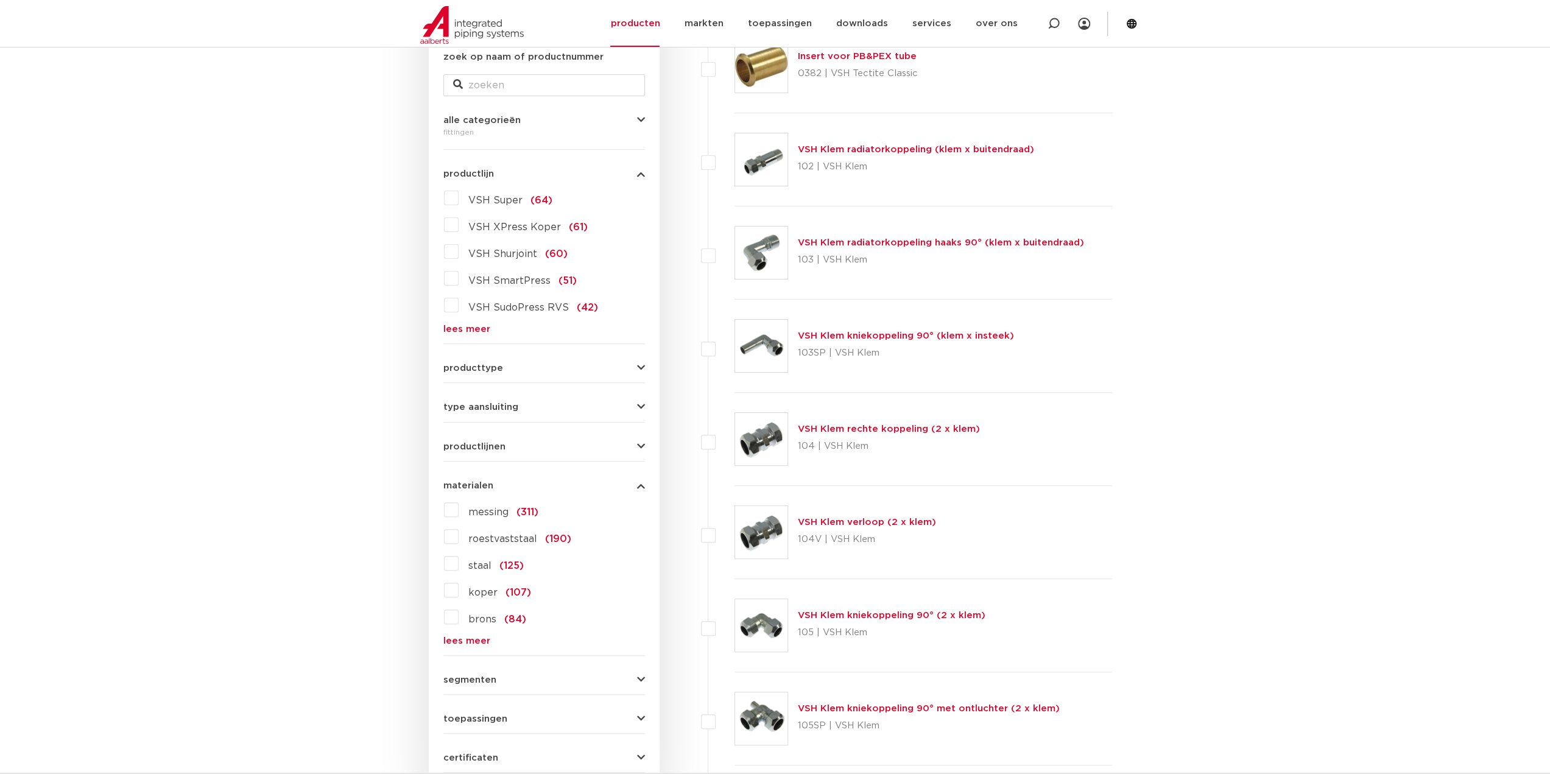
click at [495, 540] on span "roestvaststaal" at bounding box center [502, 539] width 69 height 10
click at [0, 0] on input "roestvaststaal (190)" at bounding box center [0, 0] width 0 height 0
click at [495, 484] on button "materialen" at bounding box center [544, 485] width 202 height 9
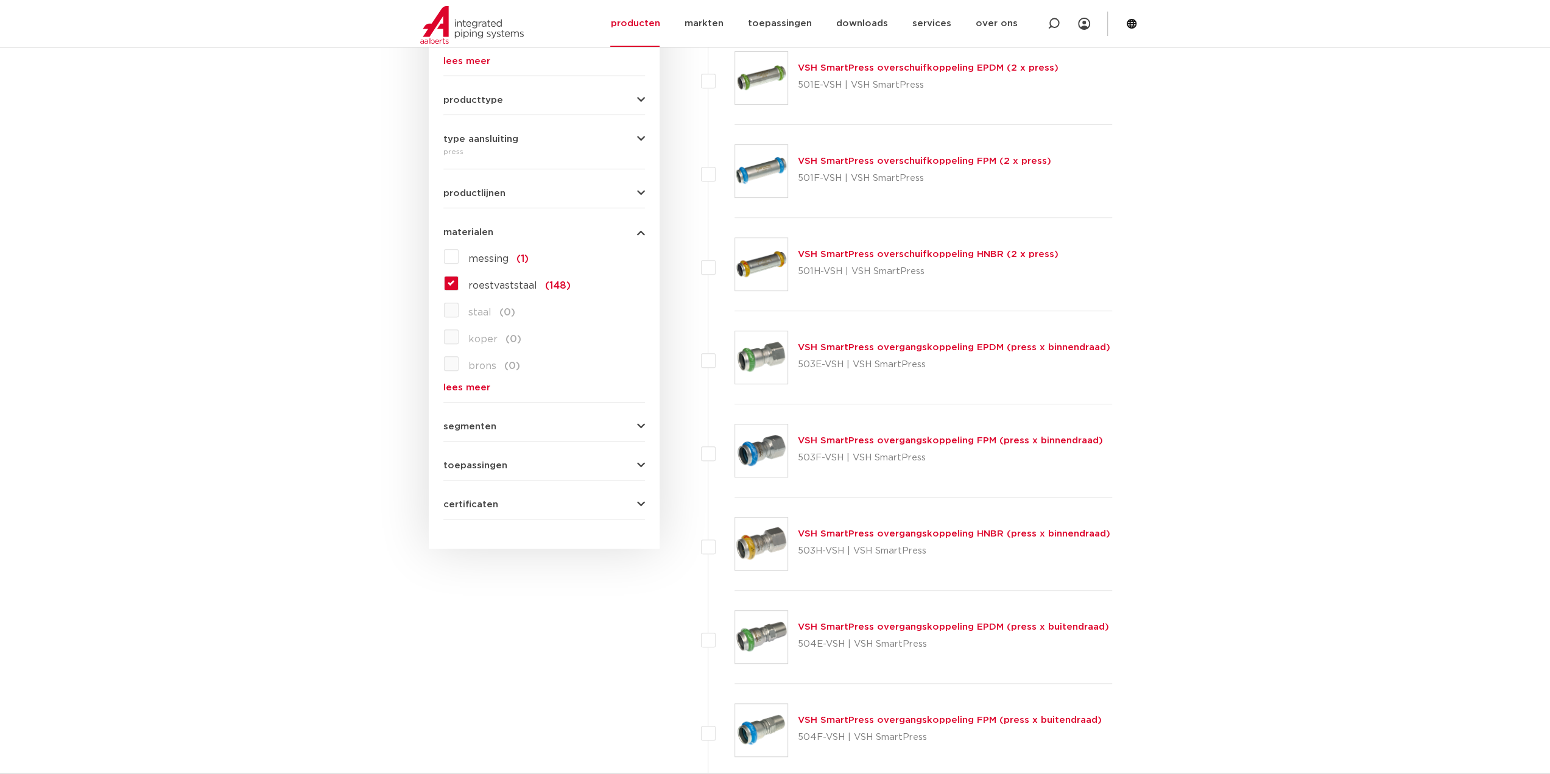
scroll to position [426, 0]
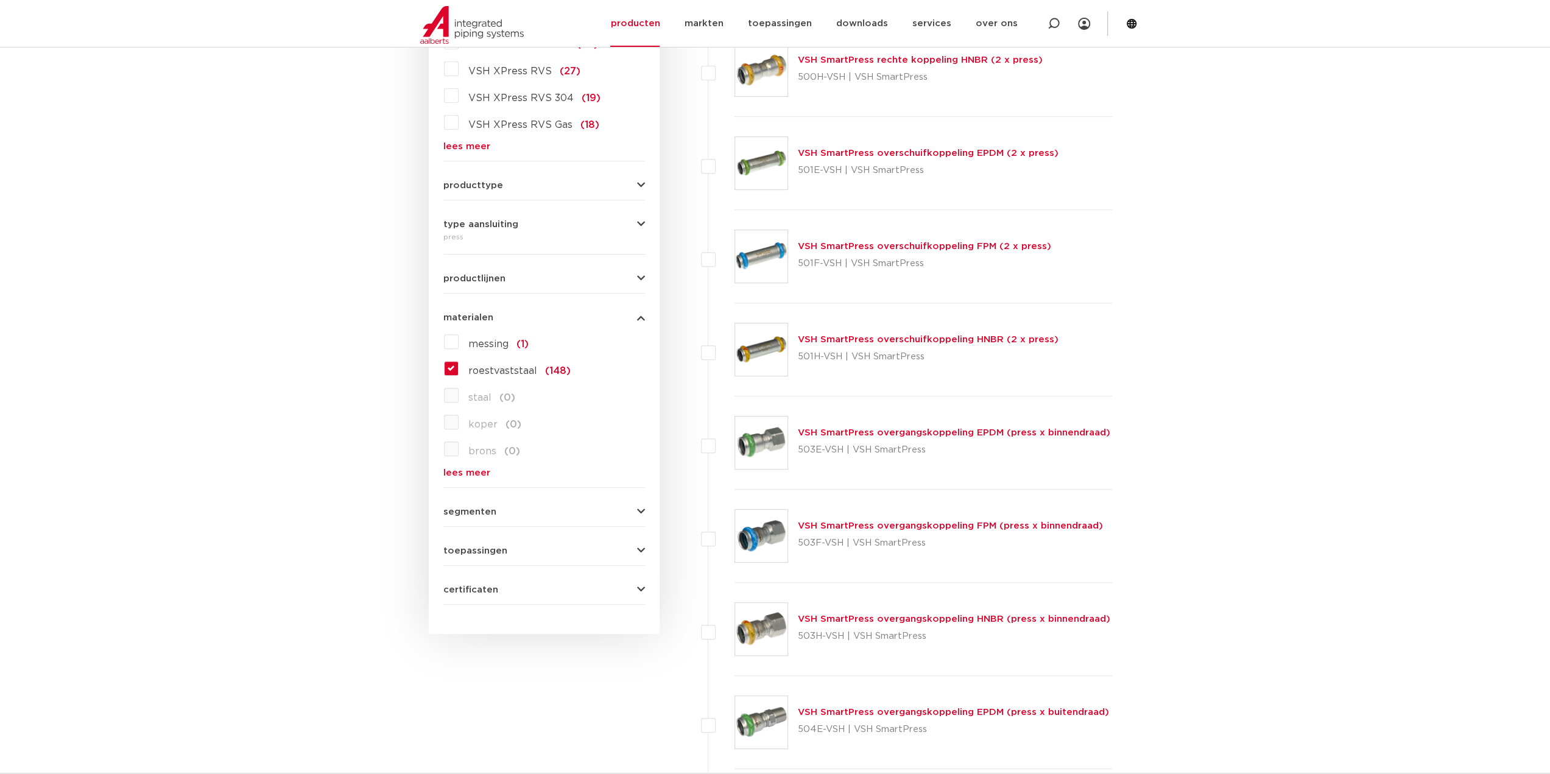
click at [507, 507] on button "segmenten" at bounding box center [544, 511] width 202 height 9
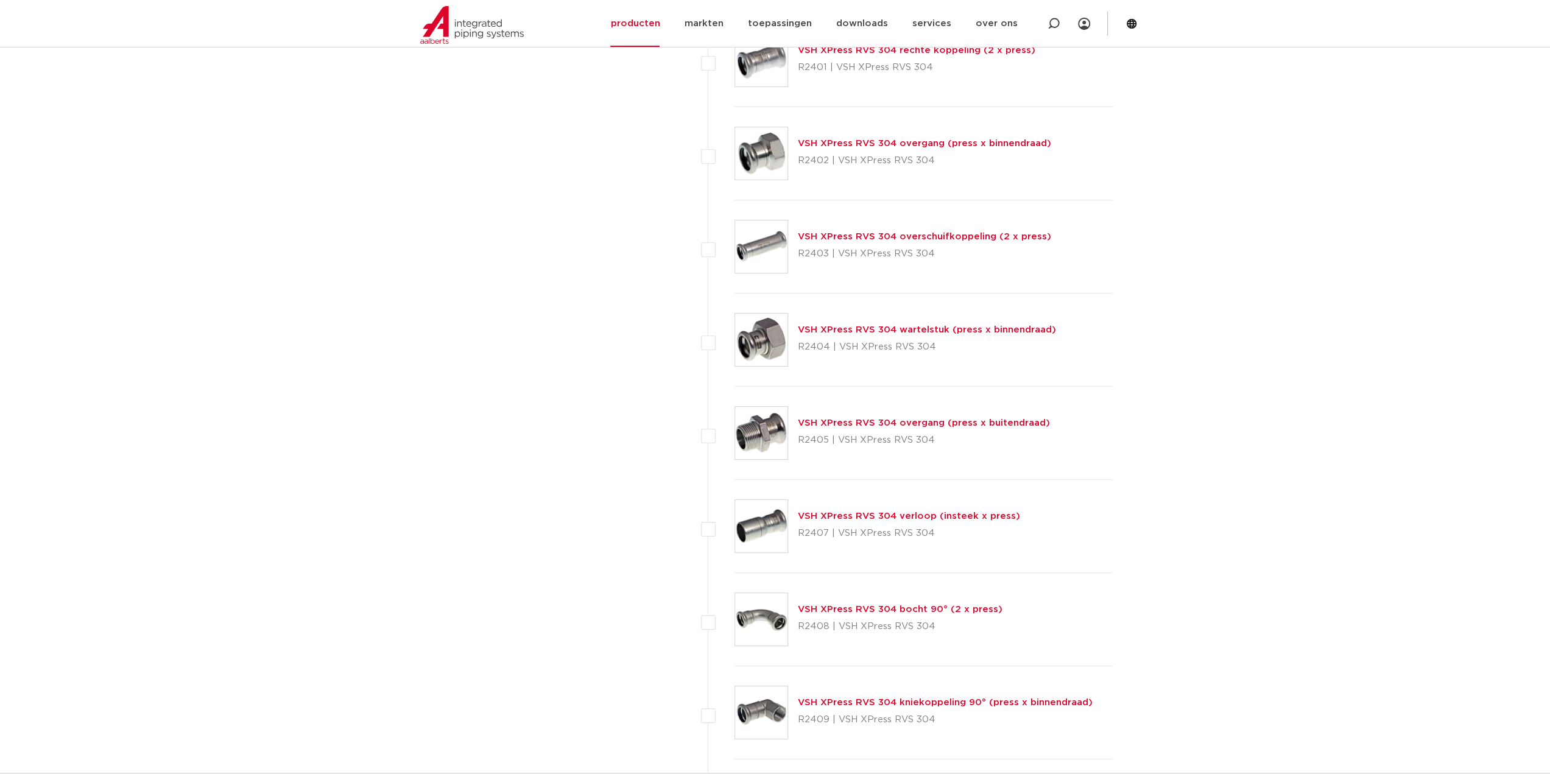
scroll to position [4751, 0]
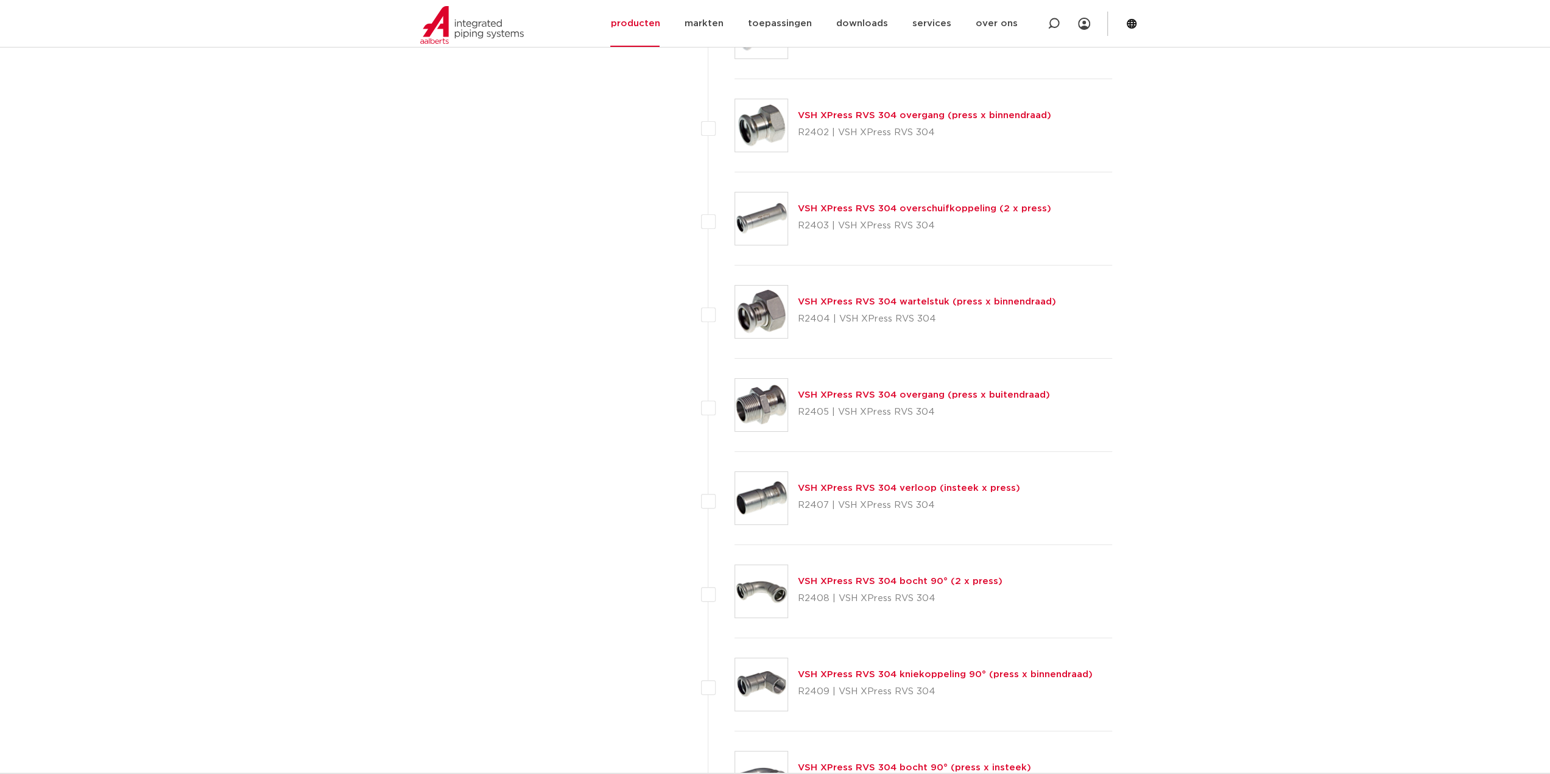
click at [956, 204] on link "VSH XPress RVS 304 overschuifkoppeling (2 x press)" at bounding box center [924, 208] width 253 height 9
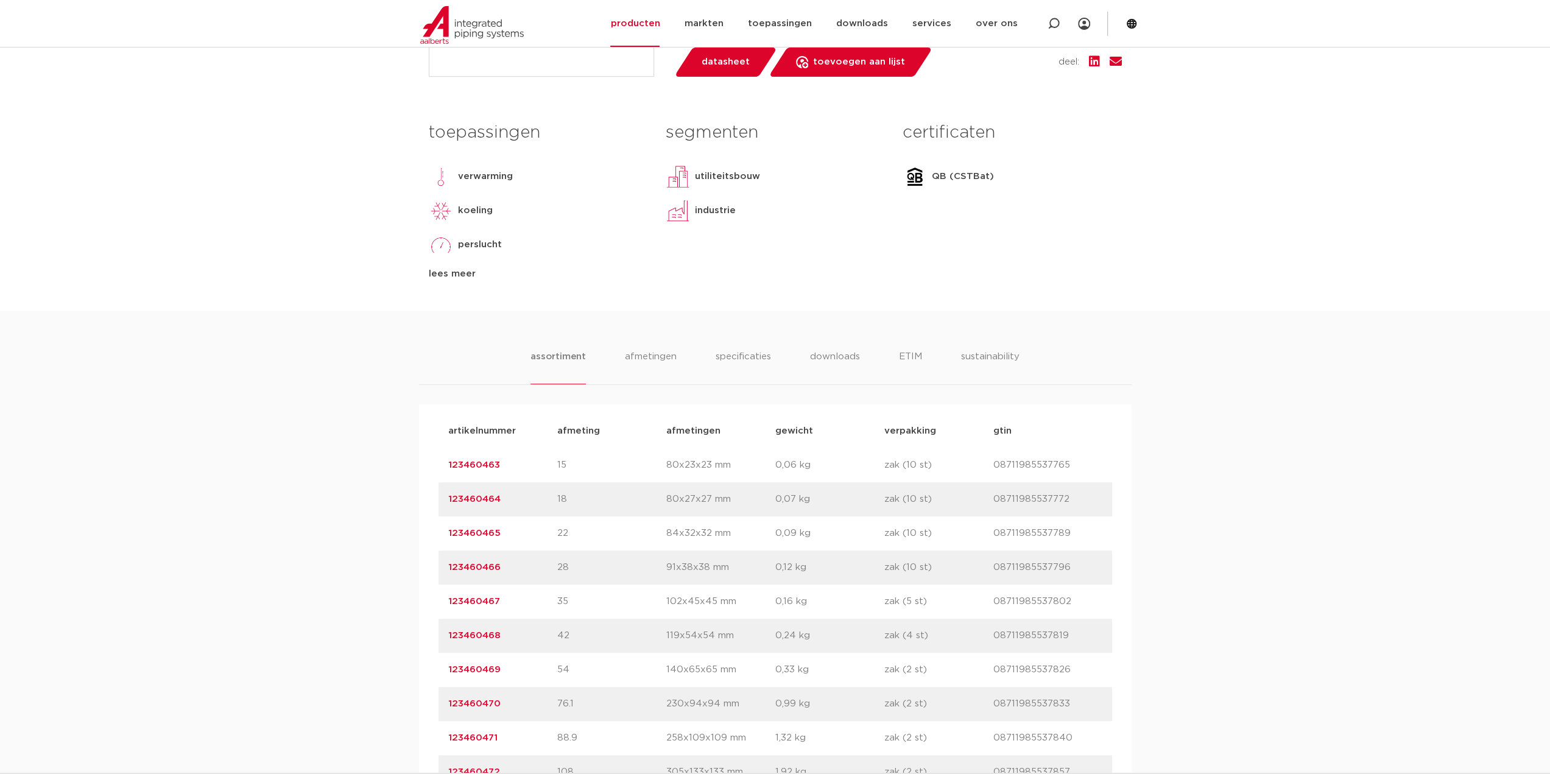
scroll to position [487, 0]
click at [760, 356] on li "specificaties" at bounding box center [743, 368] width 58 height 35
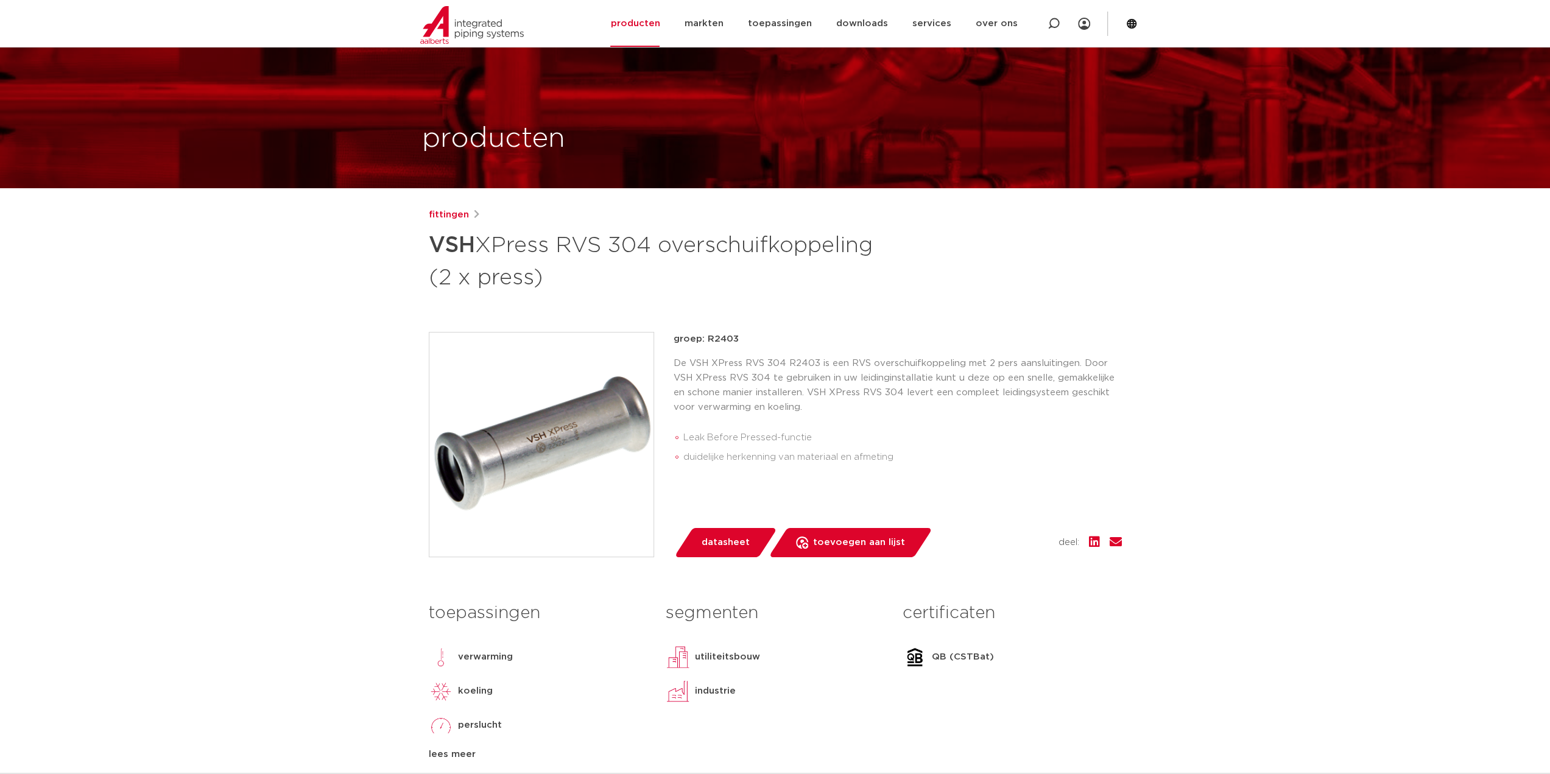
scroll to position [0, 0]
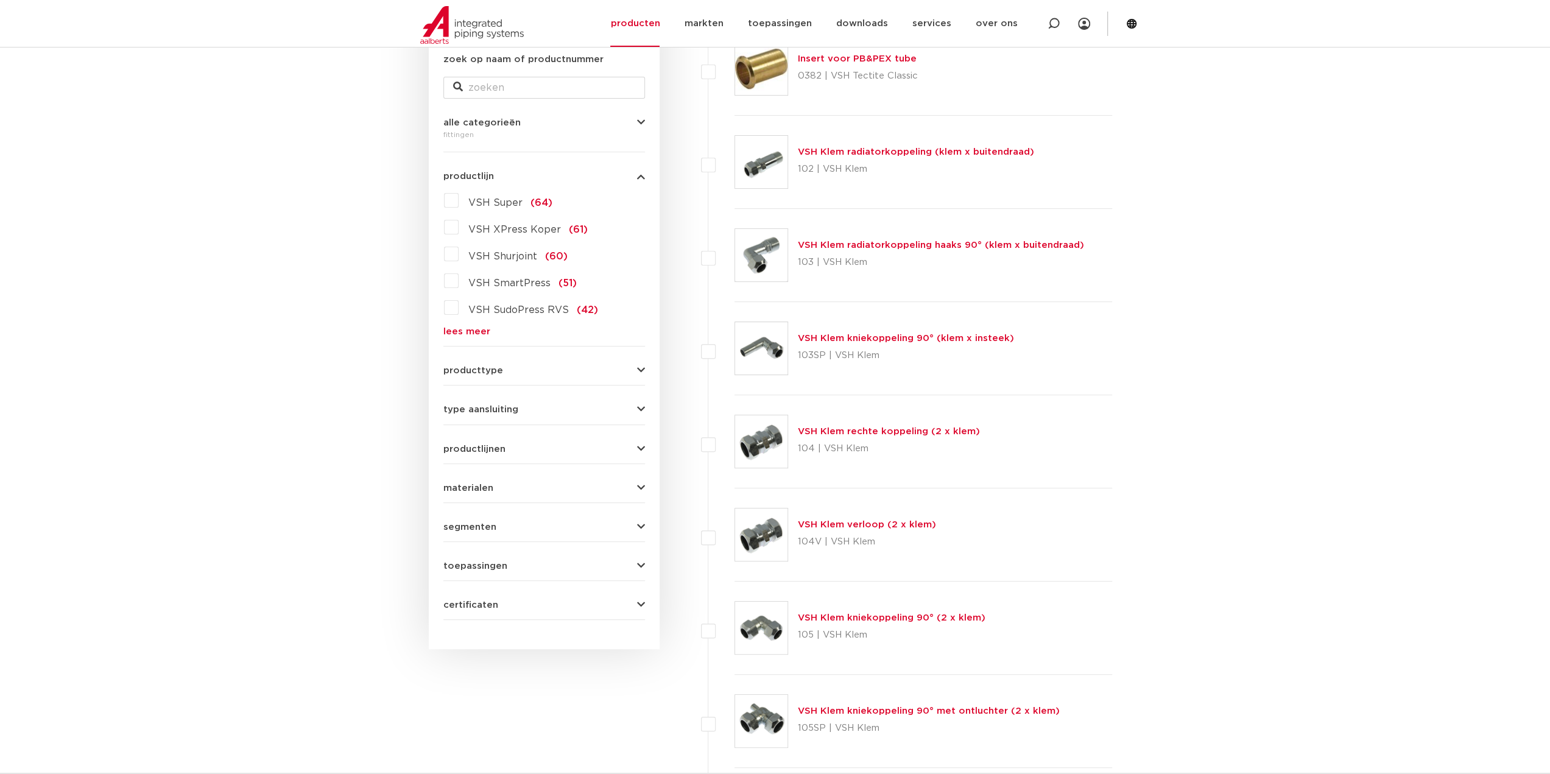
scroll to position [244, 0]
click at [480, 334] on link "lees meer" at bounding box center [544, 329] width 202 height 9
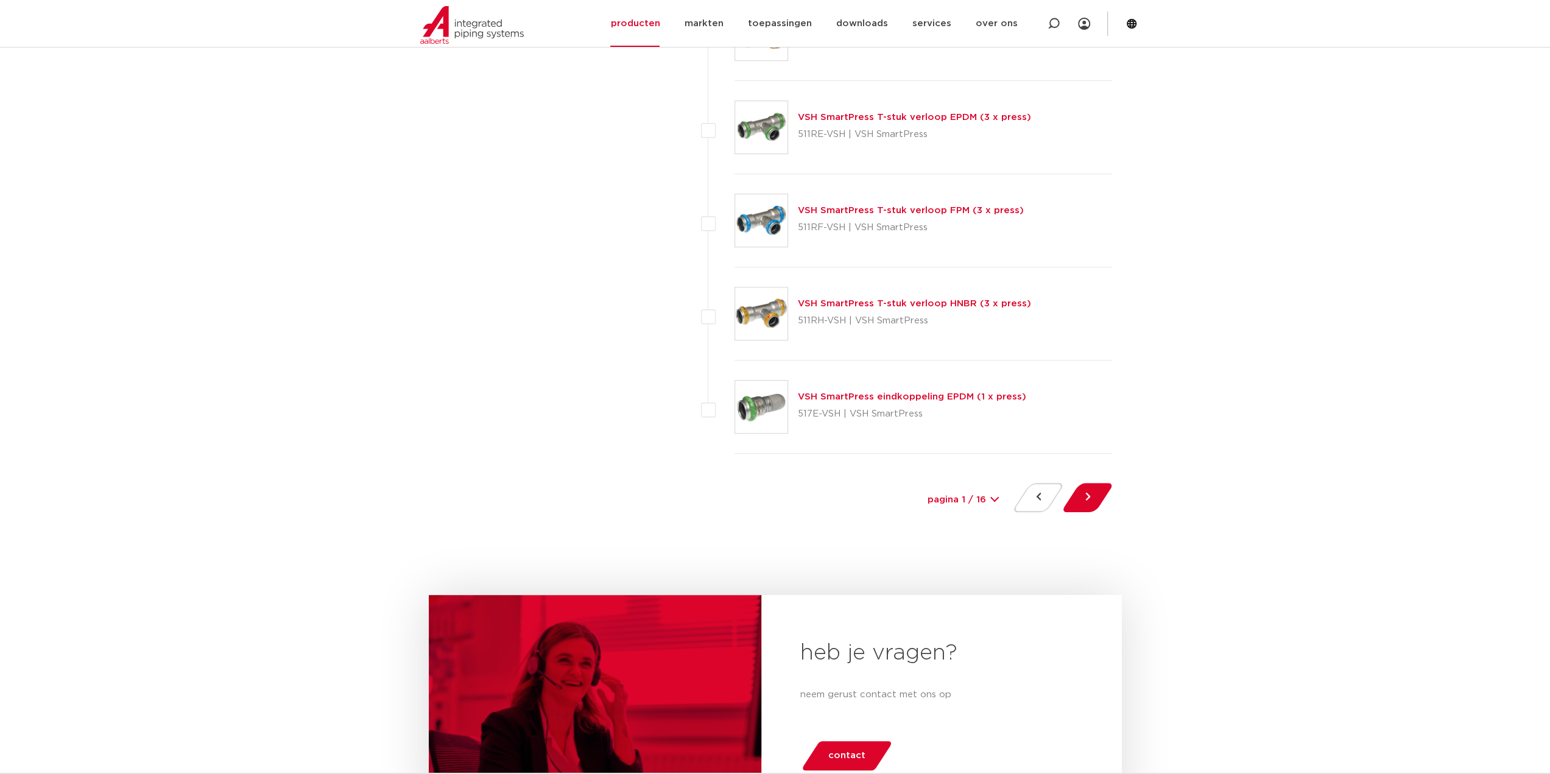
scroll to position [5421, 0]
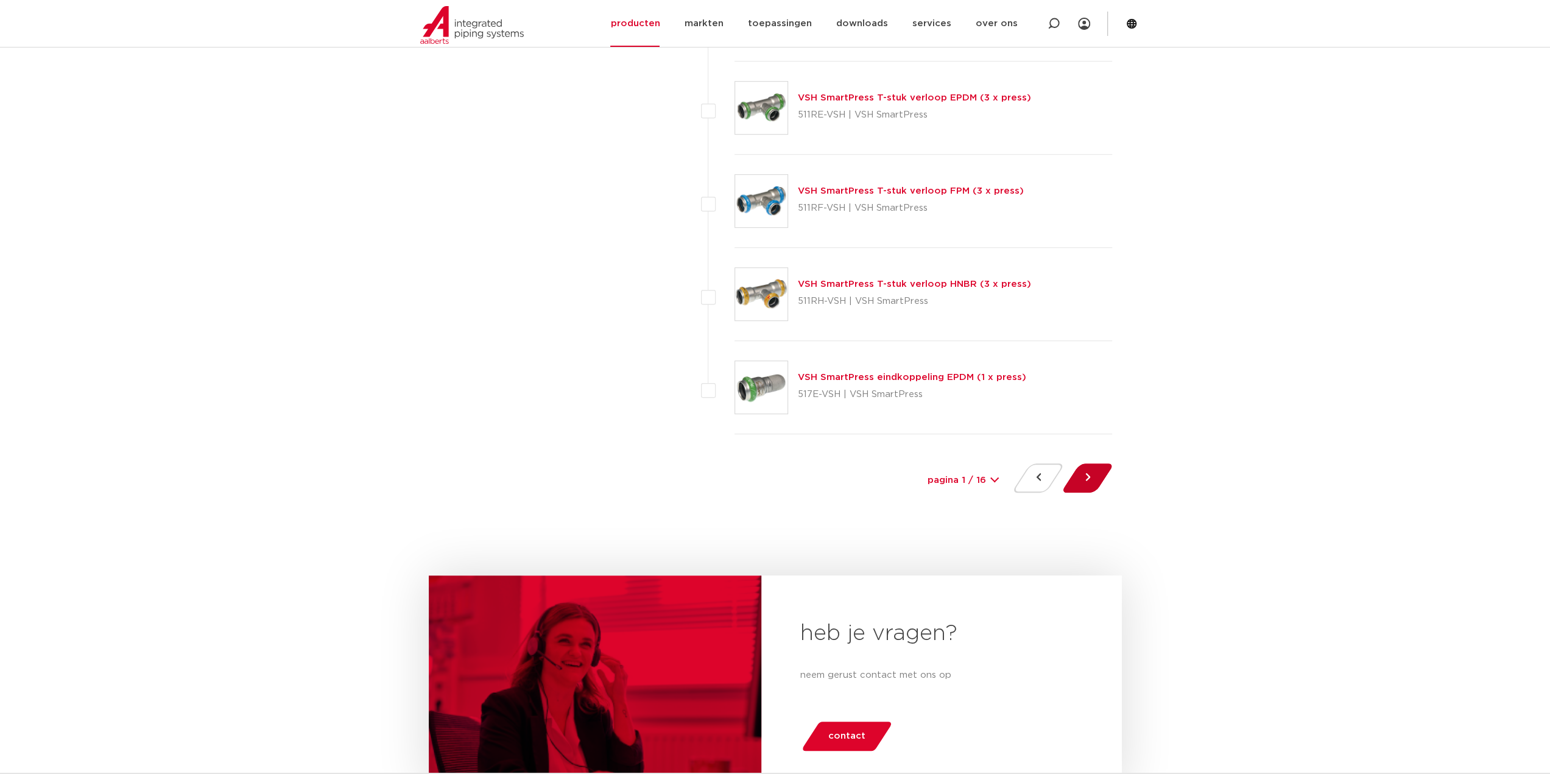
click at [1081, 466] on button at bounding box center [1087, 478] width 35 height 29
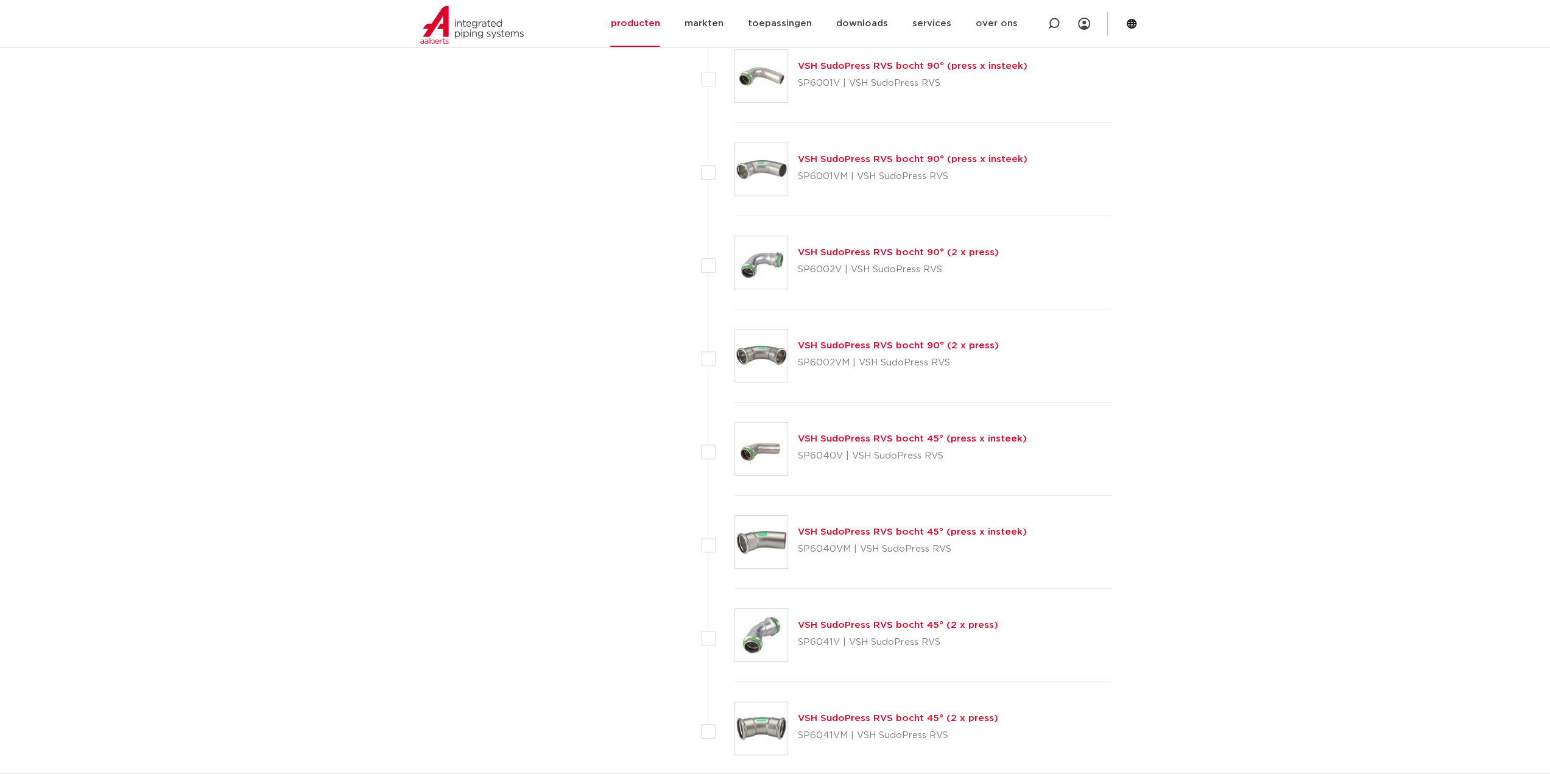
scroll to position [5299, 0]
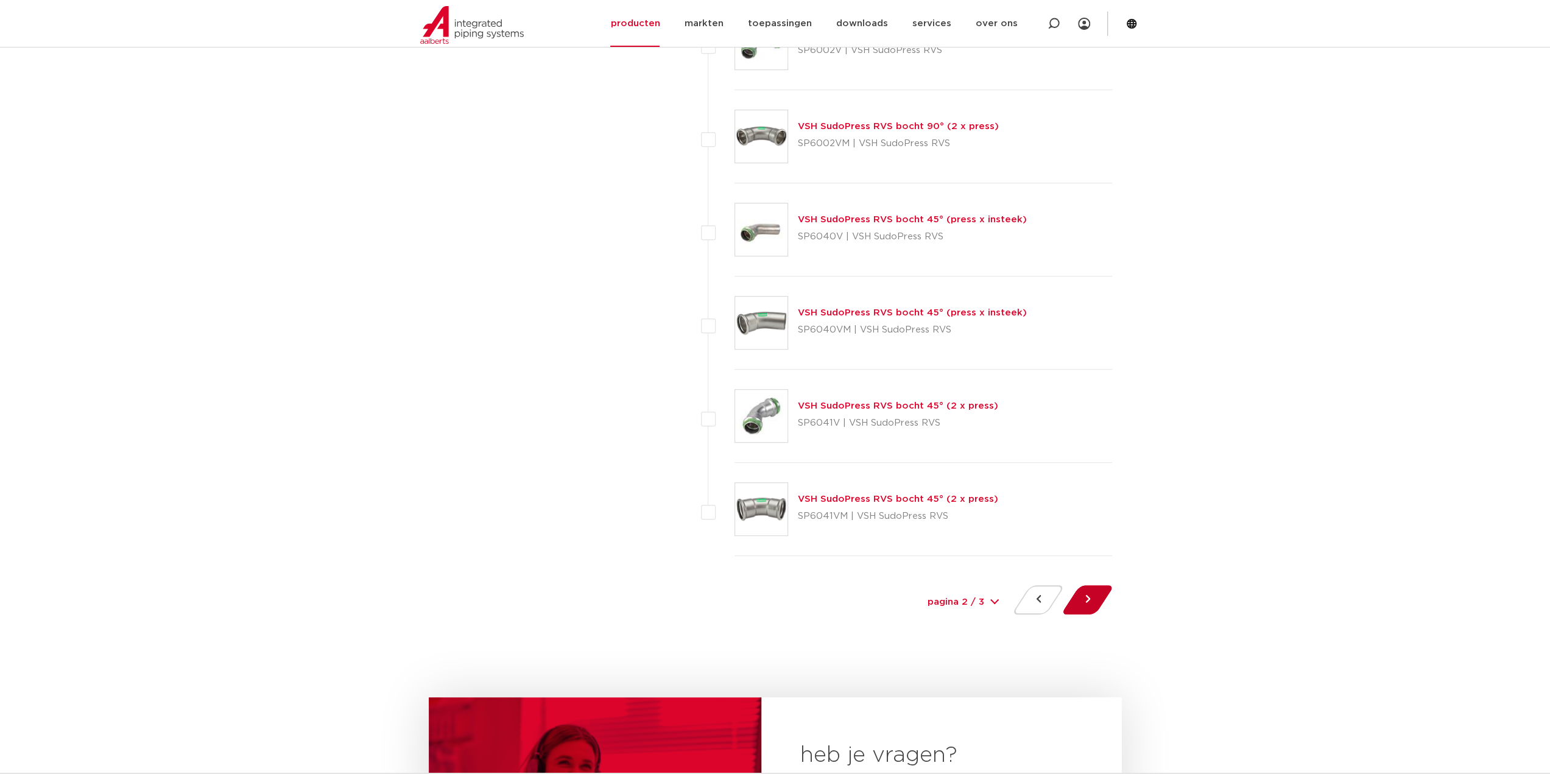
click at [1090, 585] on button at bounding box center [1087, 599] width 35 height 29
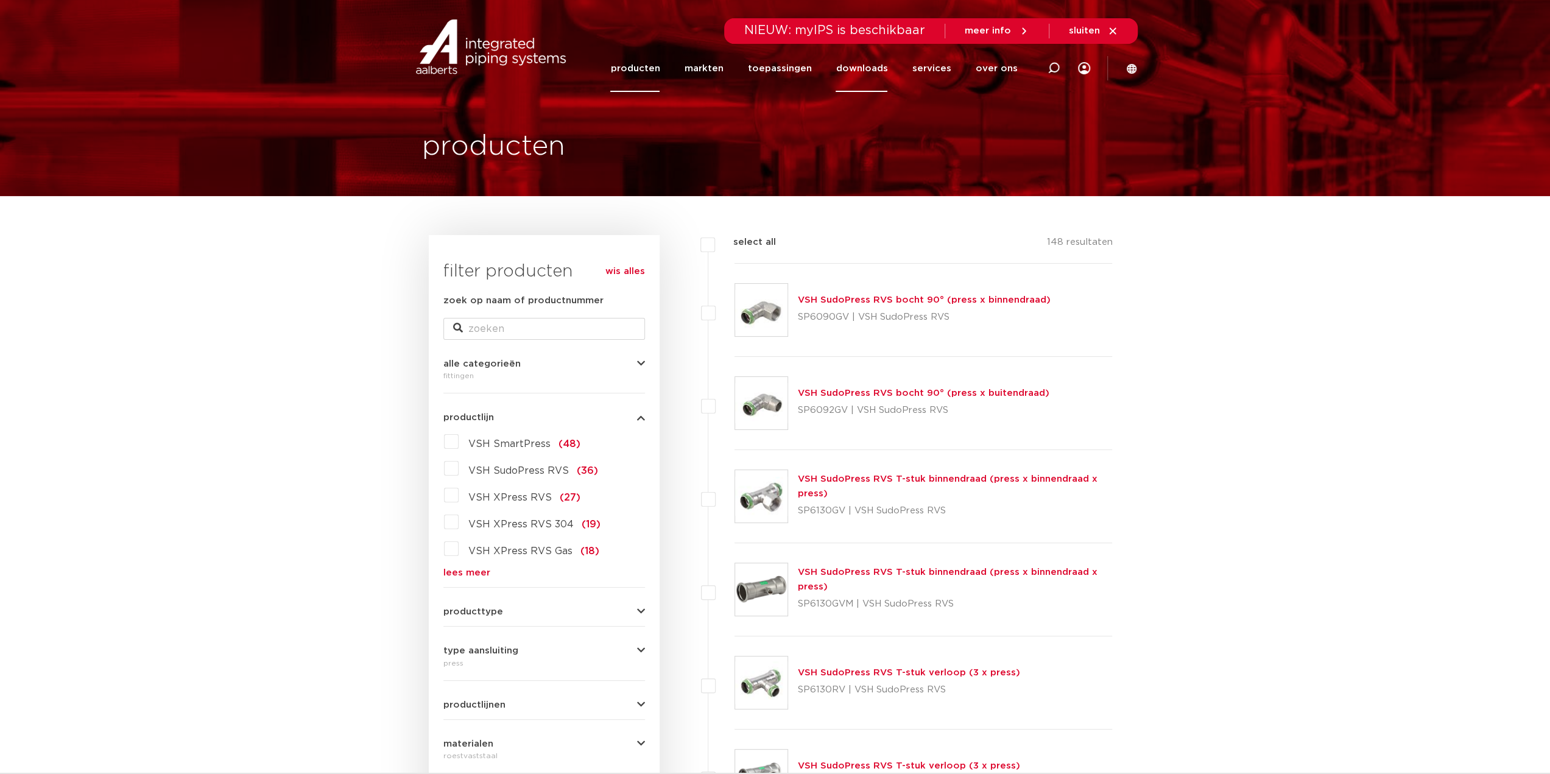
click at [868, 65] on link "downloads" at bounding box center [862, 68] width 52 height 47
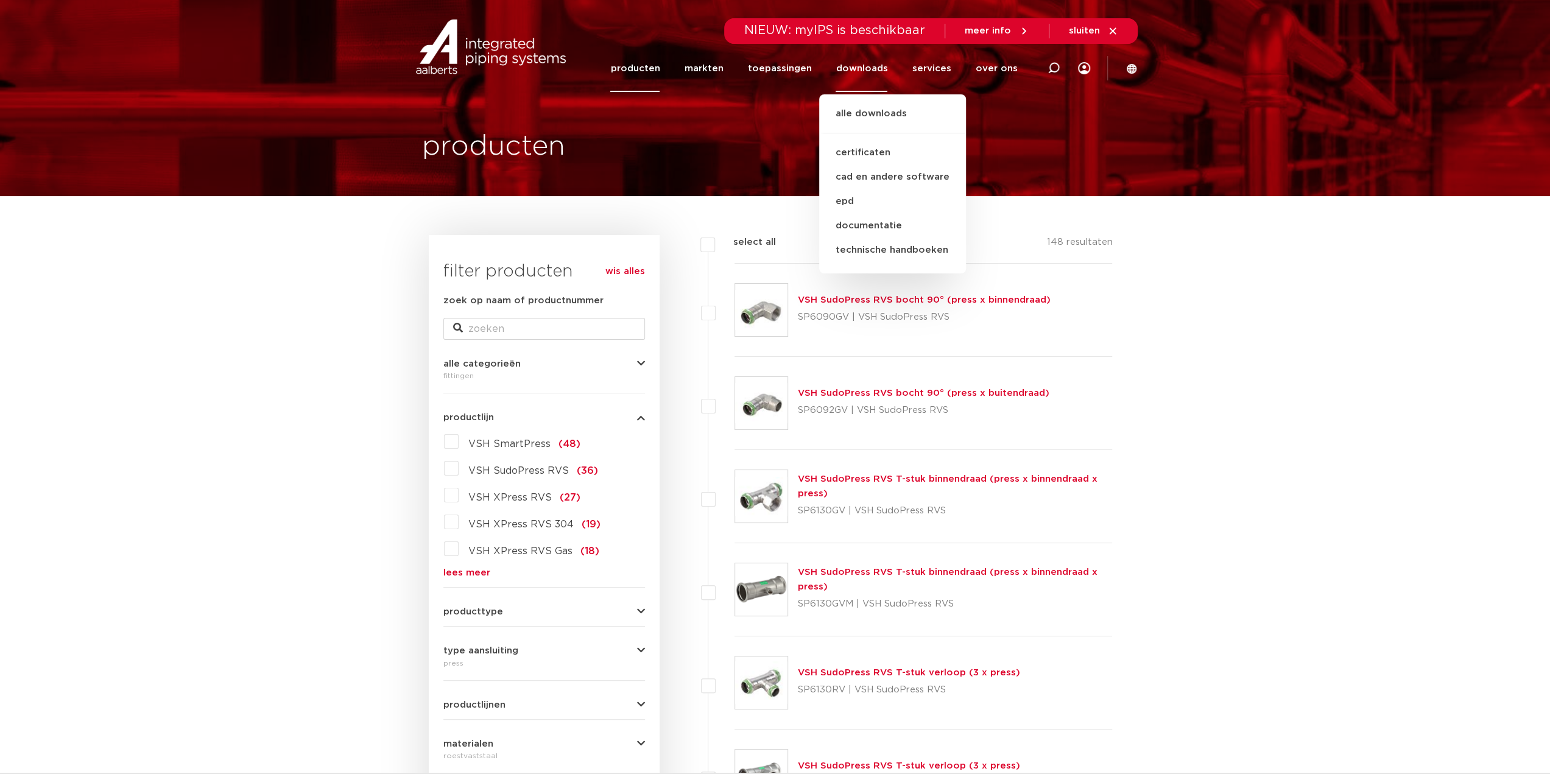
click at [884, 97] on ul "alle downloads certificaten cad en andere software epd documentatie technische …" at bounding box center [892, 183] width 147 height 179
click at [883, 107] on link "alle downloads" at bounding box center [892, 120] width 147 height 27
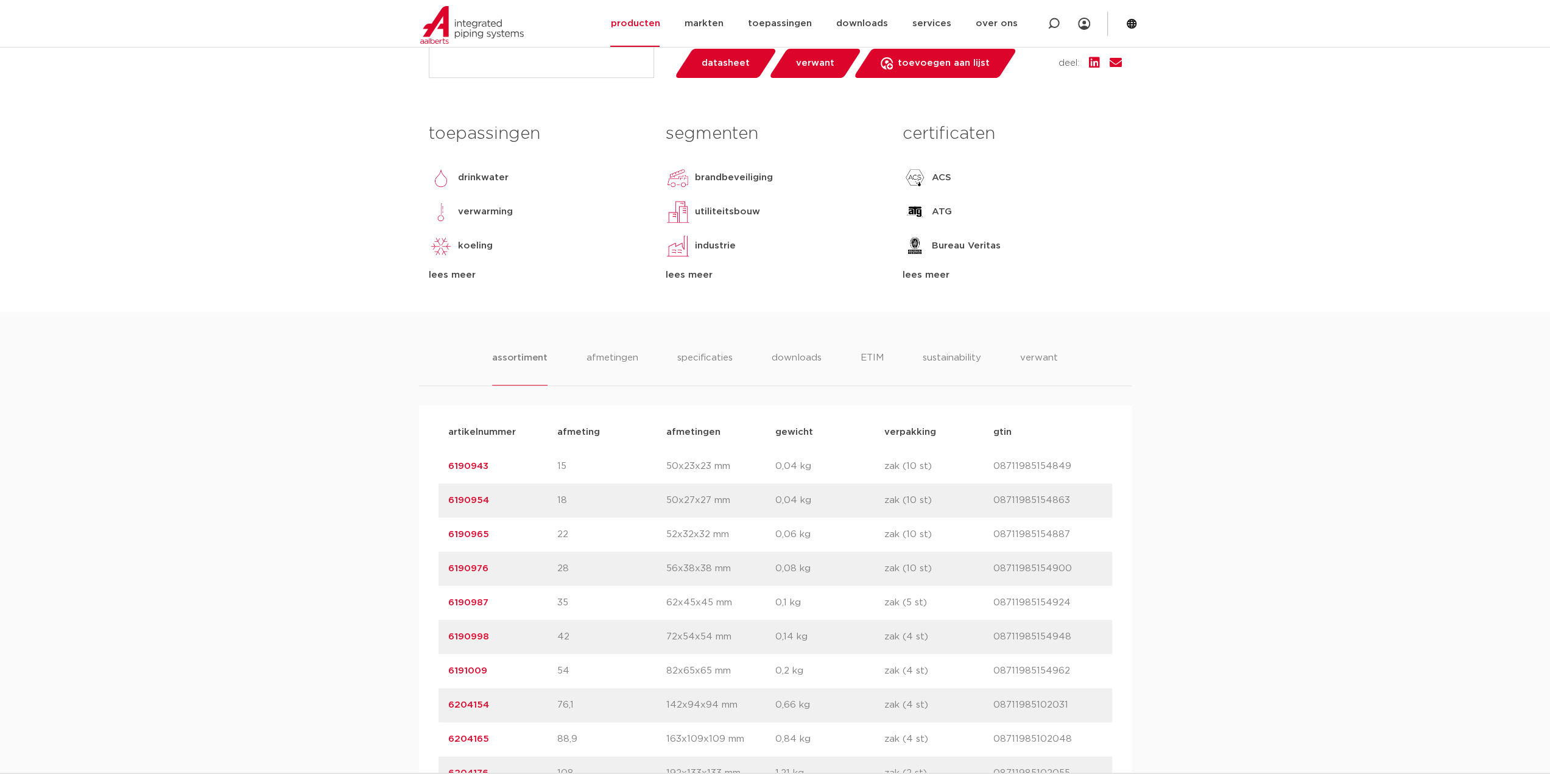
scroll to position [487, 0]
click at [682, 345] on div "assortiment afmetingen specificaties downloads ETIM sustainability verwant asso…" at bounding box center [775, 556] width 1550 height 489
click at [690, 354] on li "specificaties" at bounding box center [704, 368] width 58 height 35
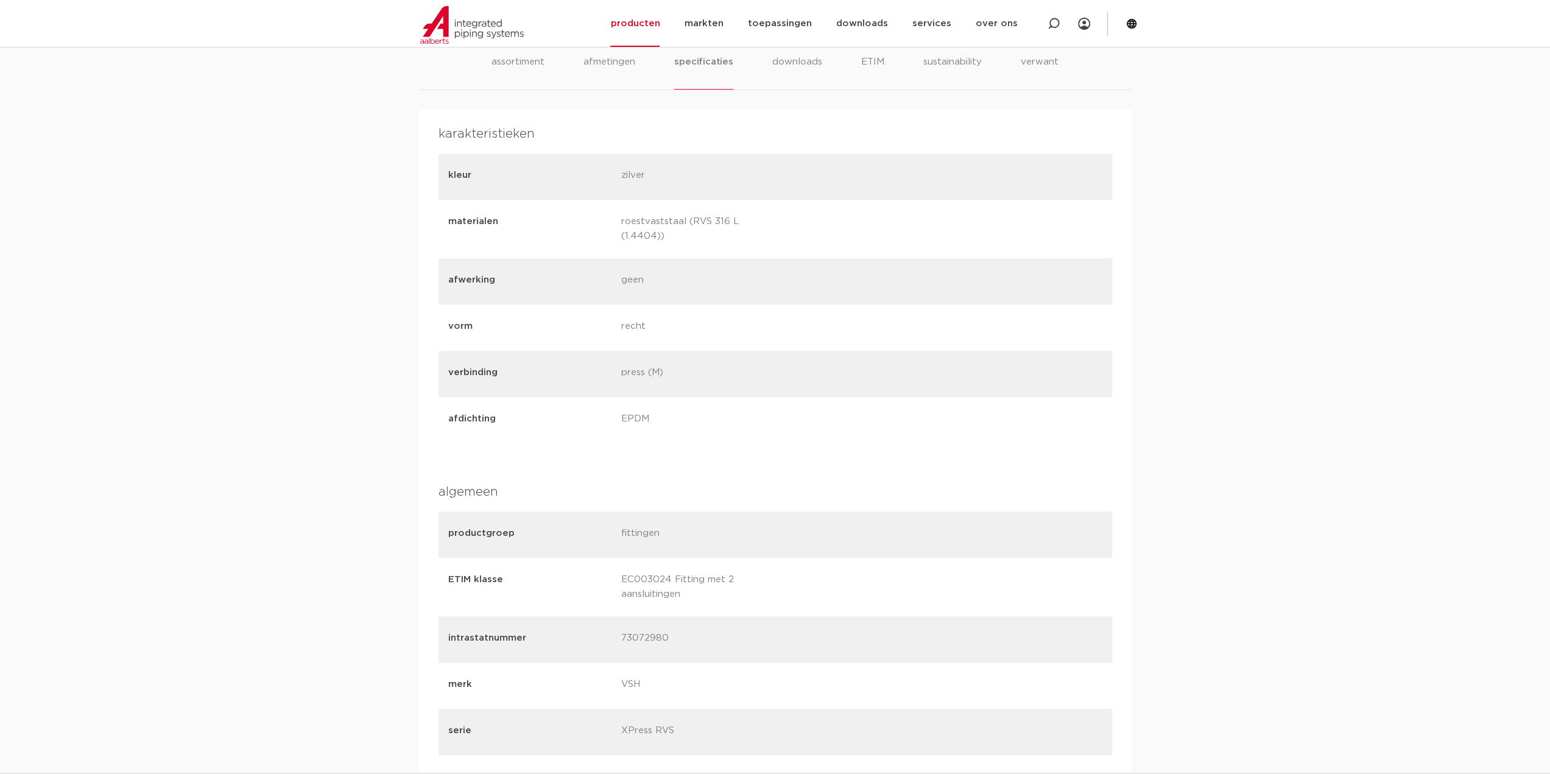
scroll to position [792, 0]
click at [640, 403] on p "EPDM" at bounding box center [703, 411] width 164 height 17
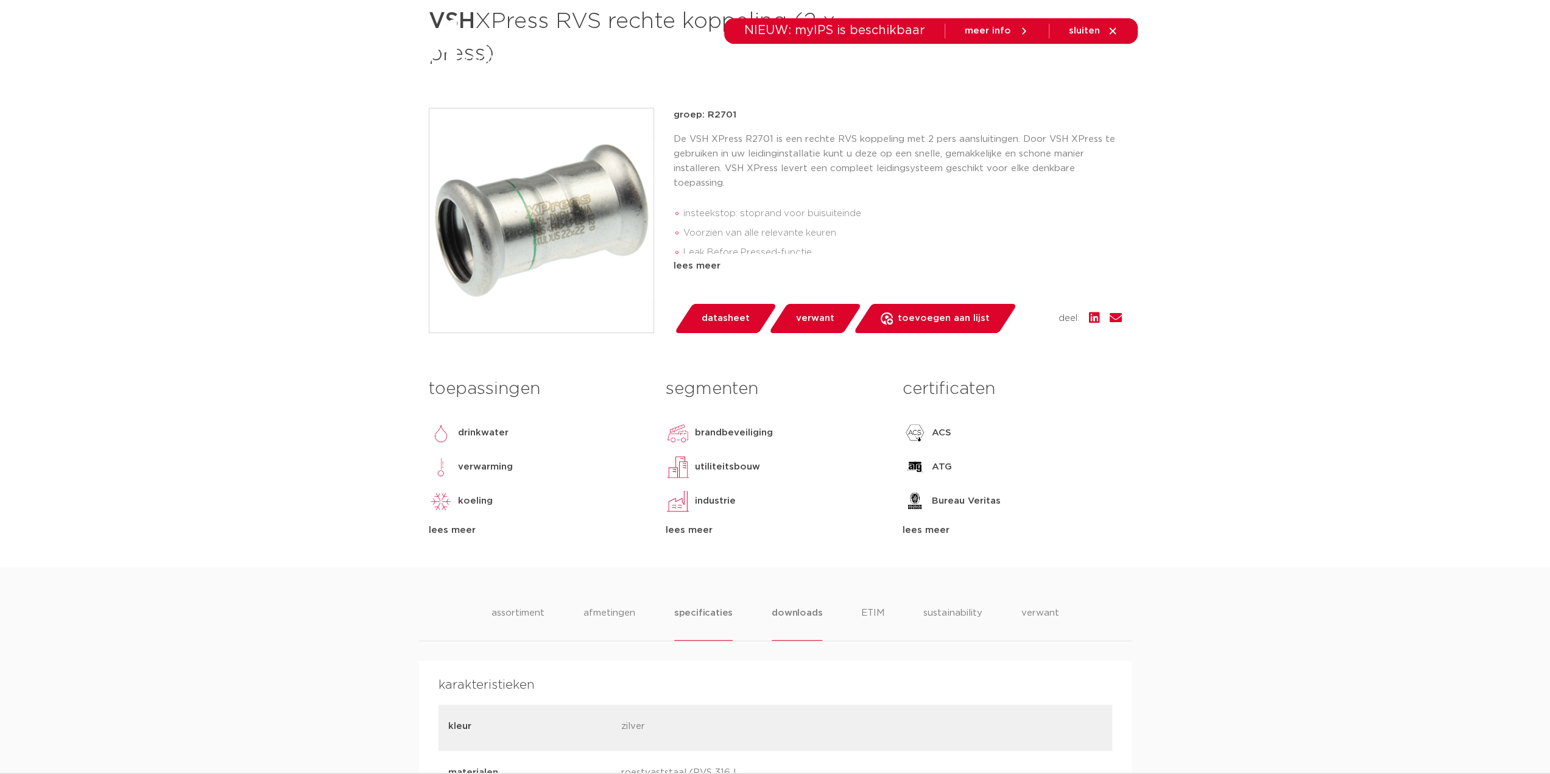
scroll to position [0, 0]
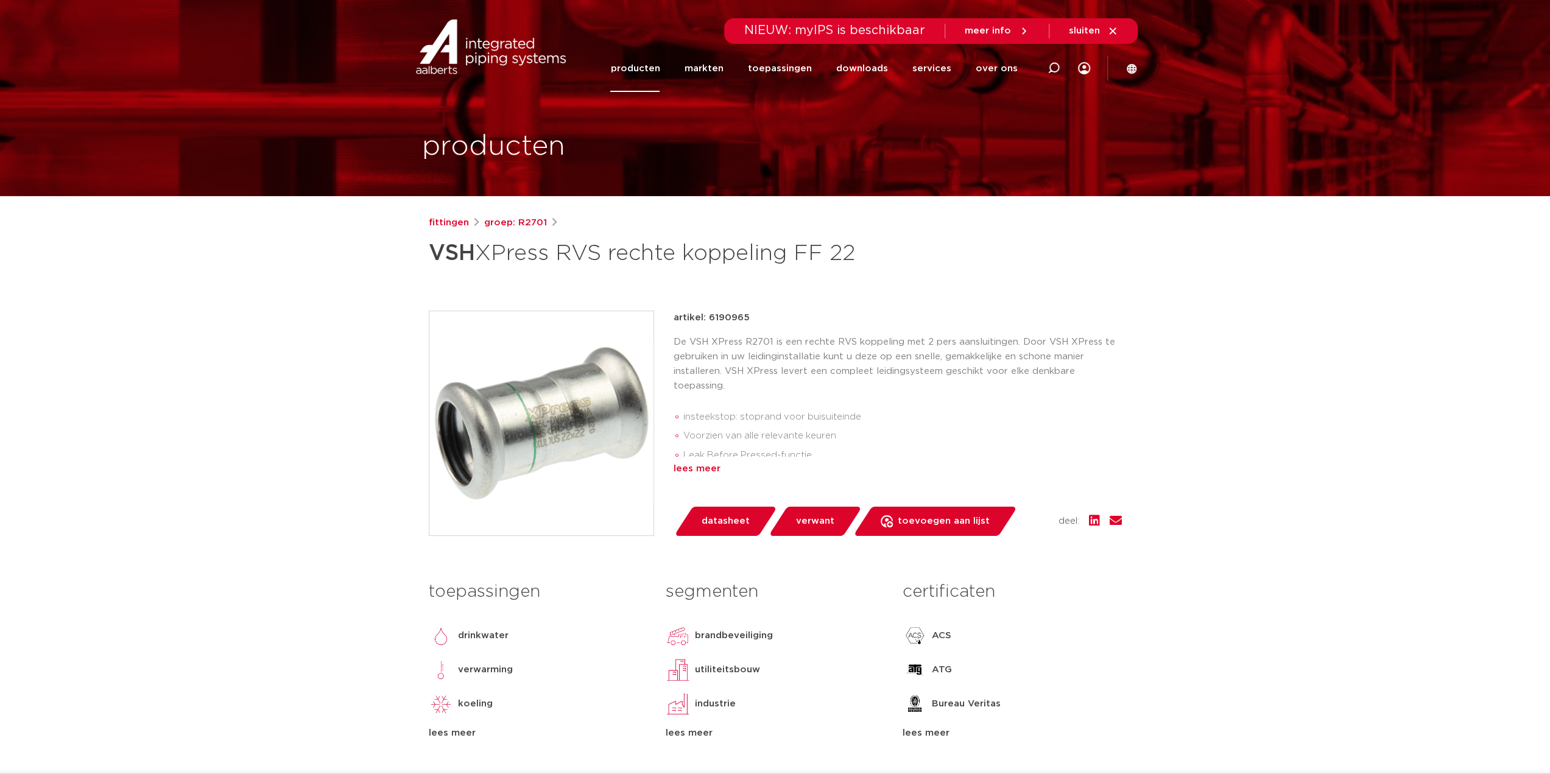
click at [702, 469] on div "lees meer" at bounding box center [898, 469] width 448 height 15
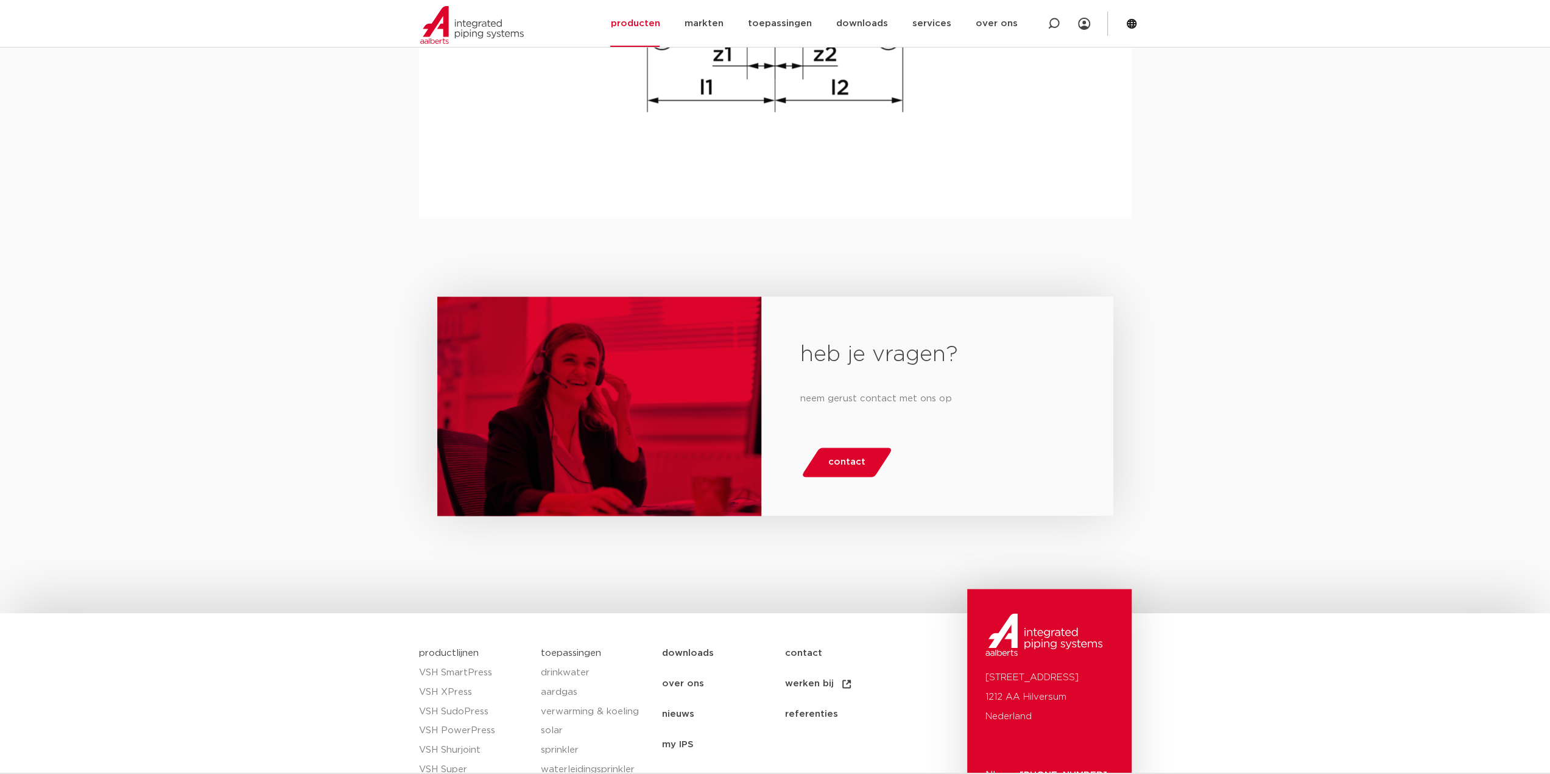
scroll to position [1620, 0]
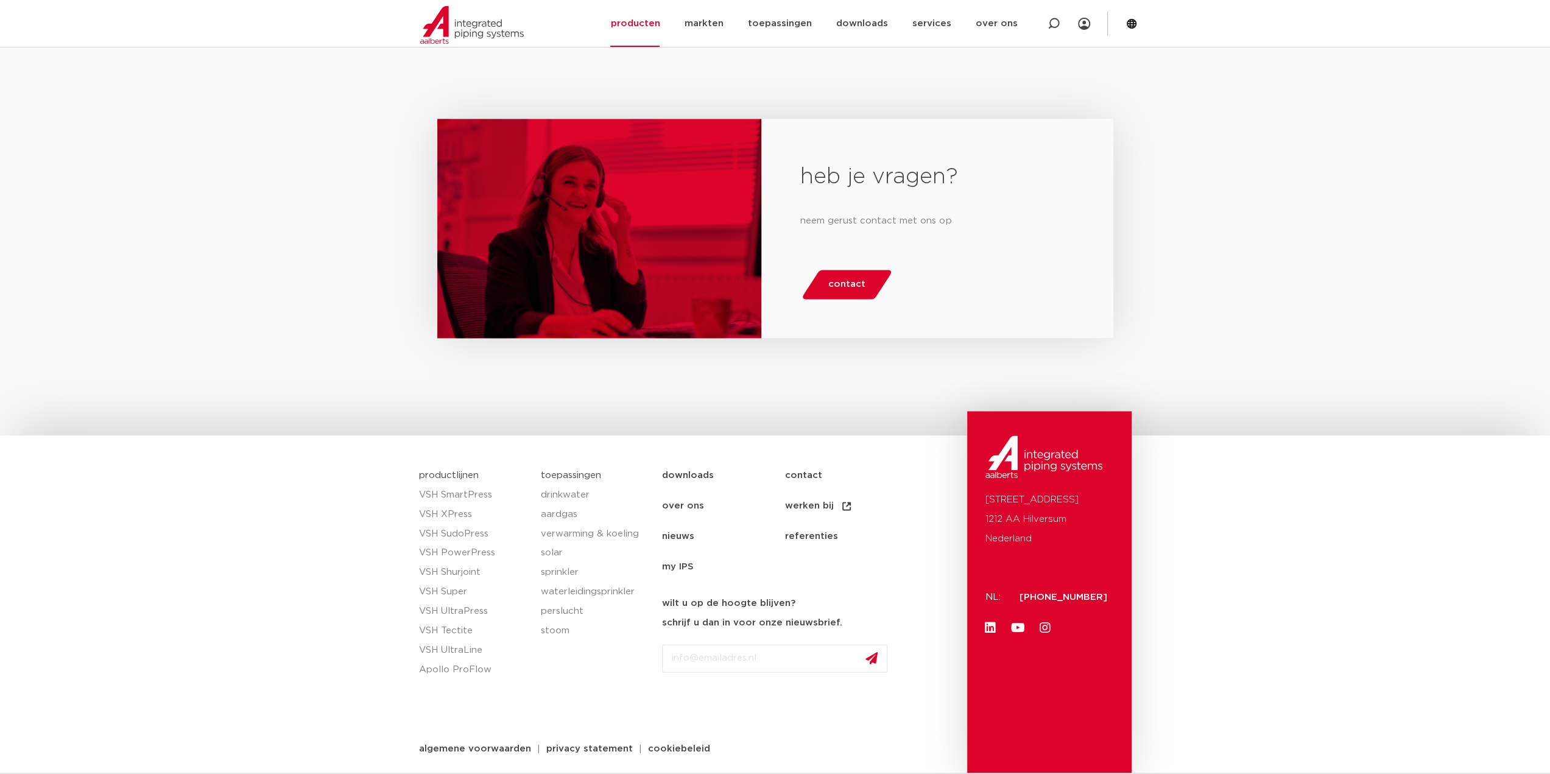
click at [806, 478] on link "contact" at bounding box center [846, 475] width 122 height 30
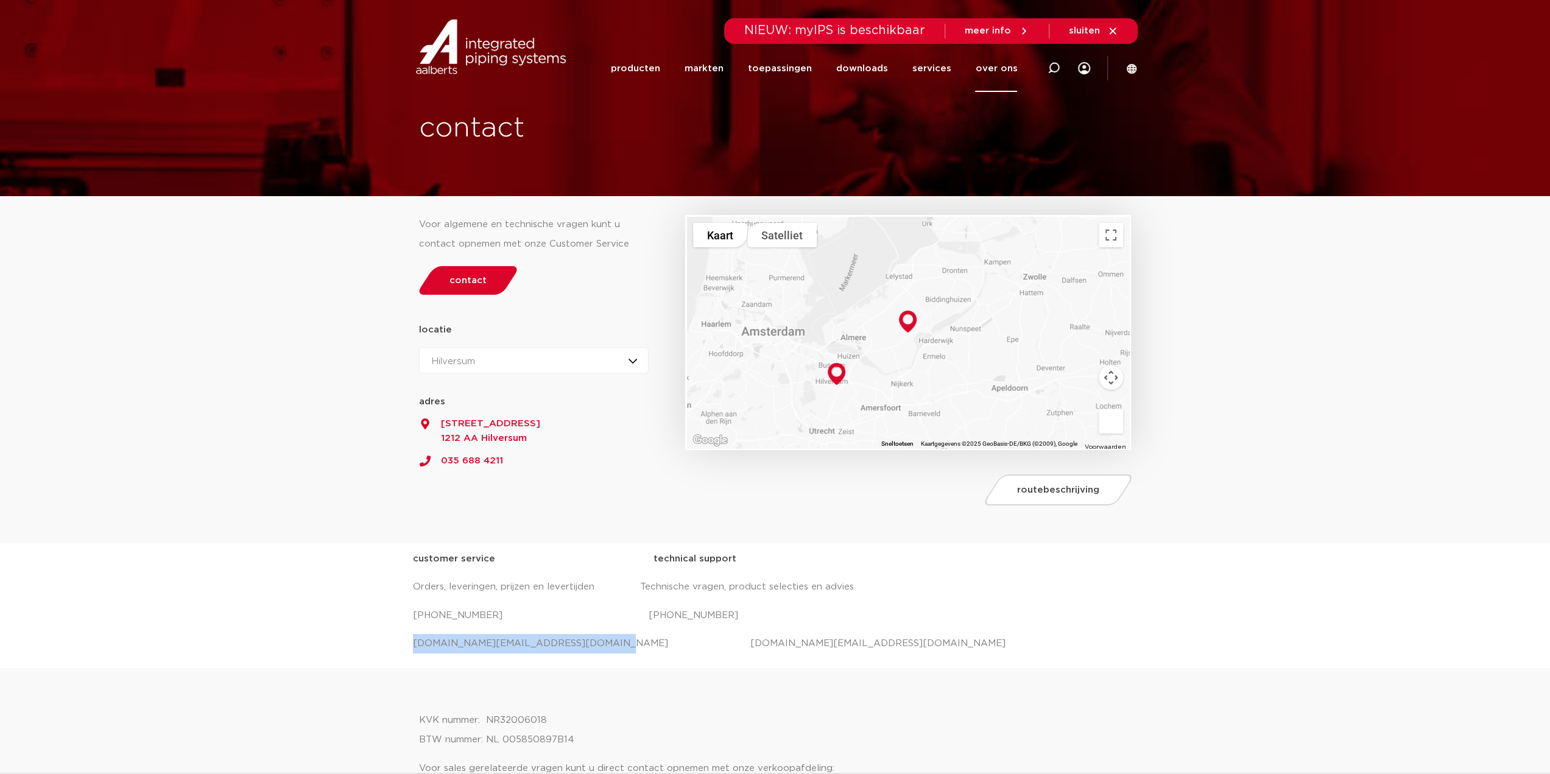
drag, startPoint x: 576, startPoint y: 640, endPoint x: 401, endPoint y: 645, distance: 174.9
click at [402, 646] on div "customer service technical support Orders, leveringen, prijzen en levertijden T…" at bounding box center [775, 605] width 1550 height 125
